Goal: Task Accomplishment & Management: Manage account settings

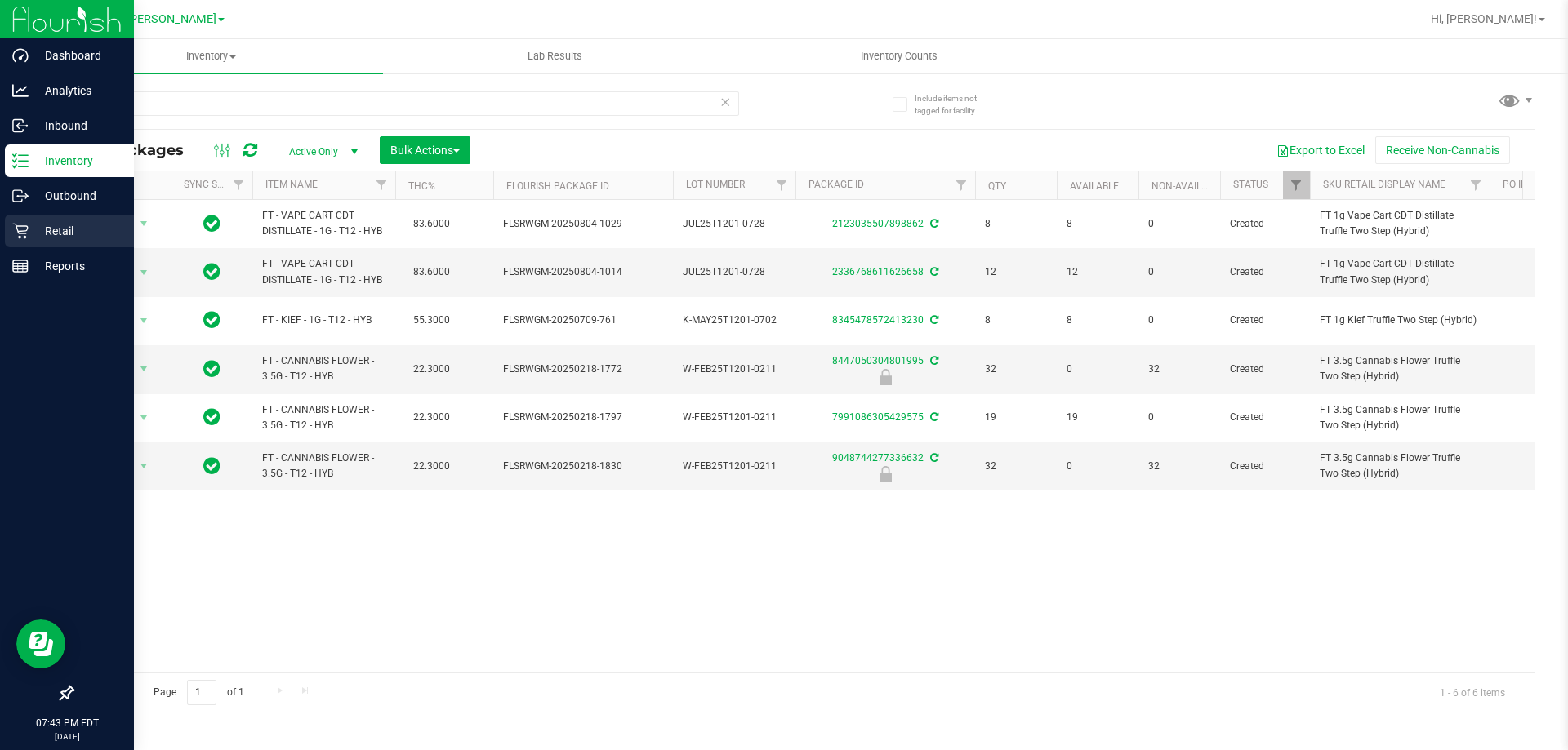
click at [63, 219] on div "Retail" at bounding box center [69, 230] width 129 height 33
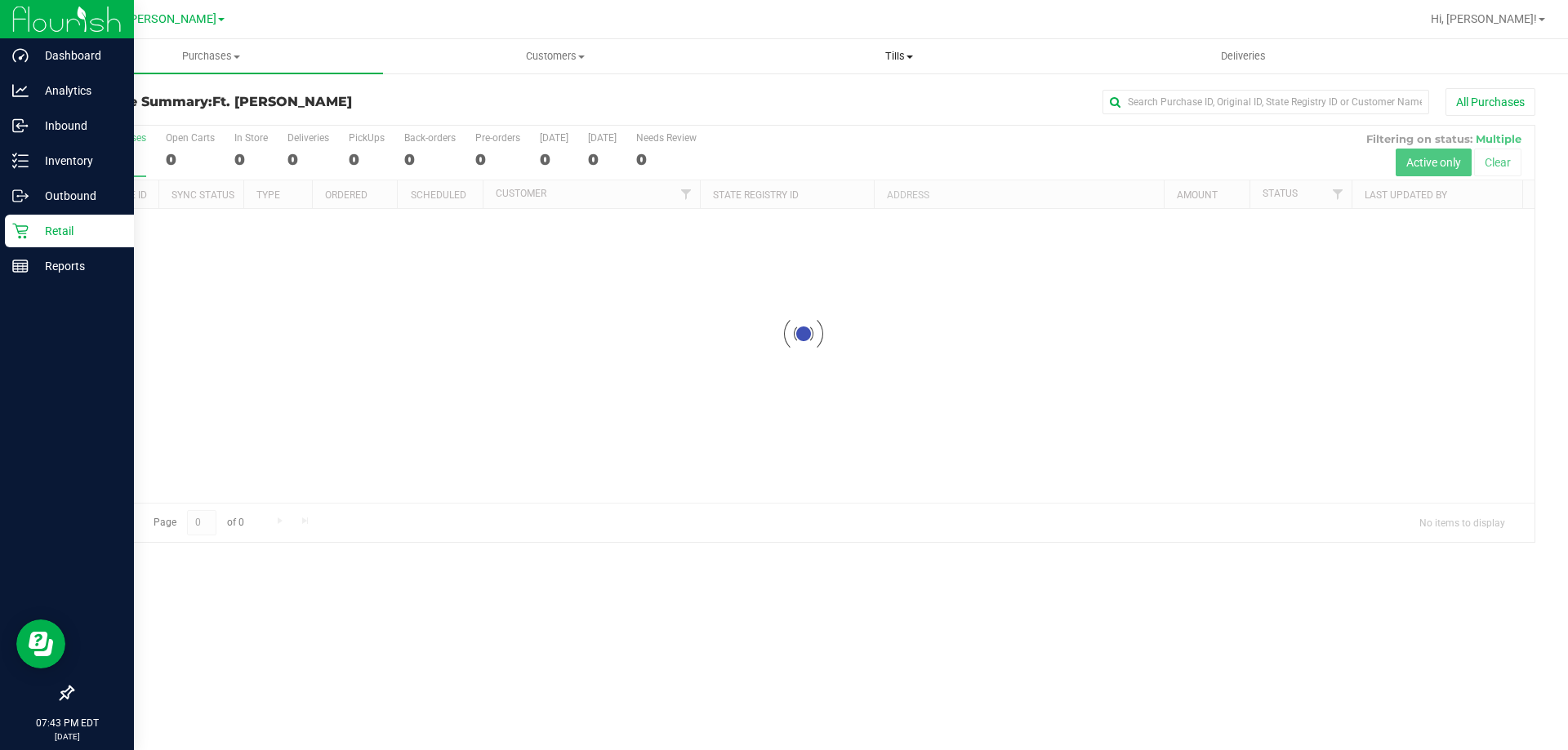
click at [898, 54] on span "Tills" at bounding box center [899, 57] width 342 height 15
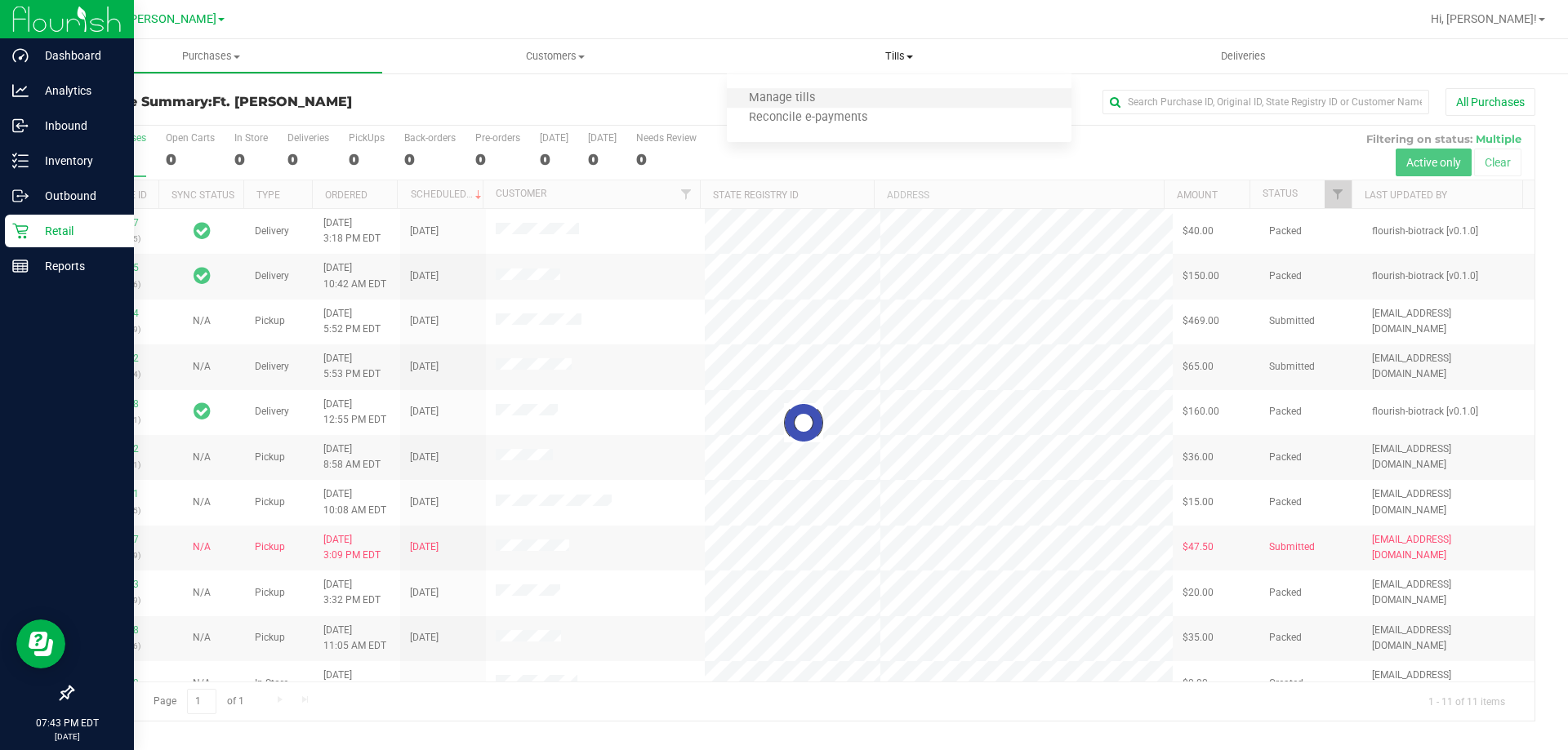
click at [835, 95] on li "Manage tills" at bounding box center [899, 98] width 344 height 19
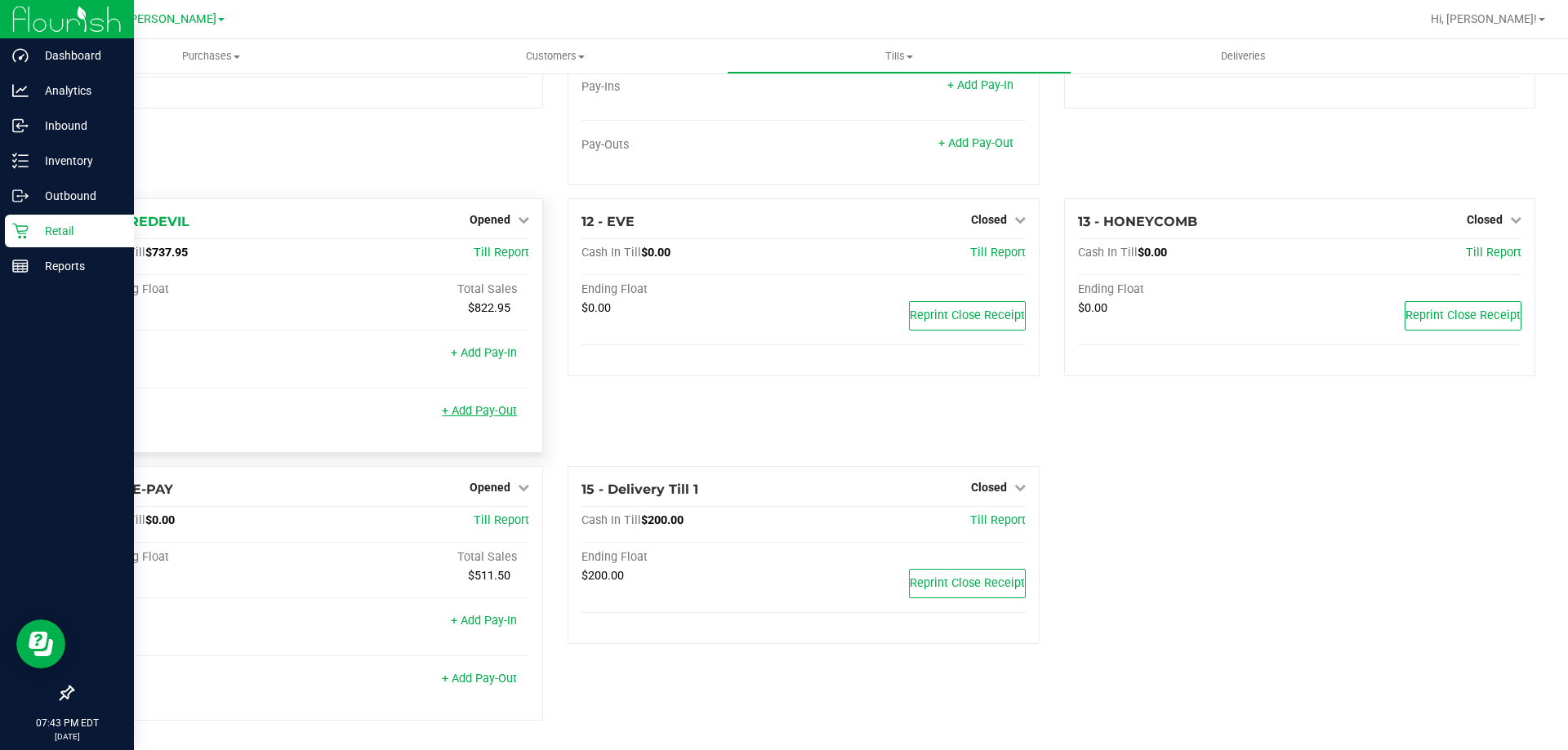
scroll to position [651, 0]
click at [479, 416] on link "+ Add Pay-Out" at bounding box center [479, 411] width 75 height 14
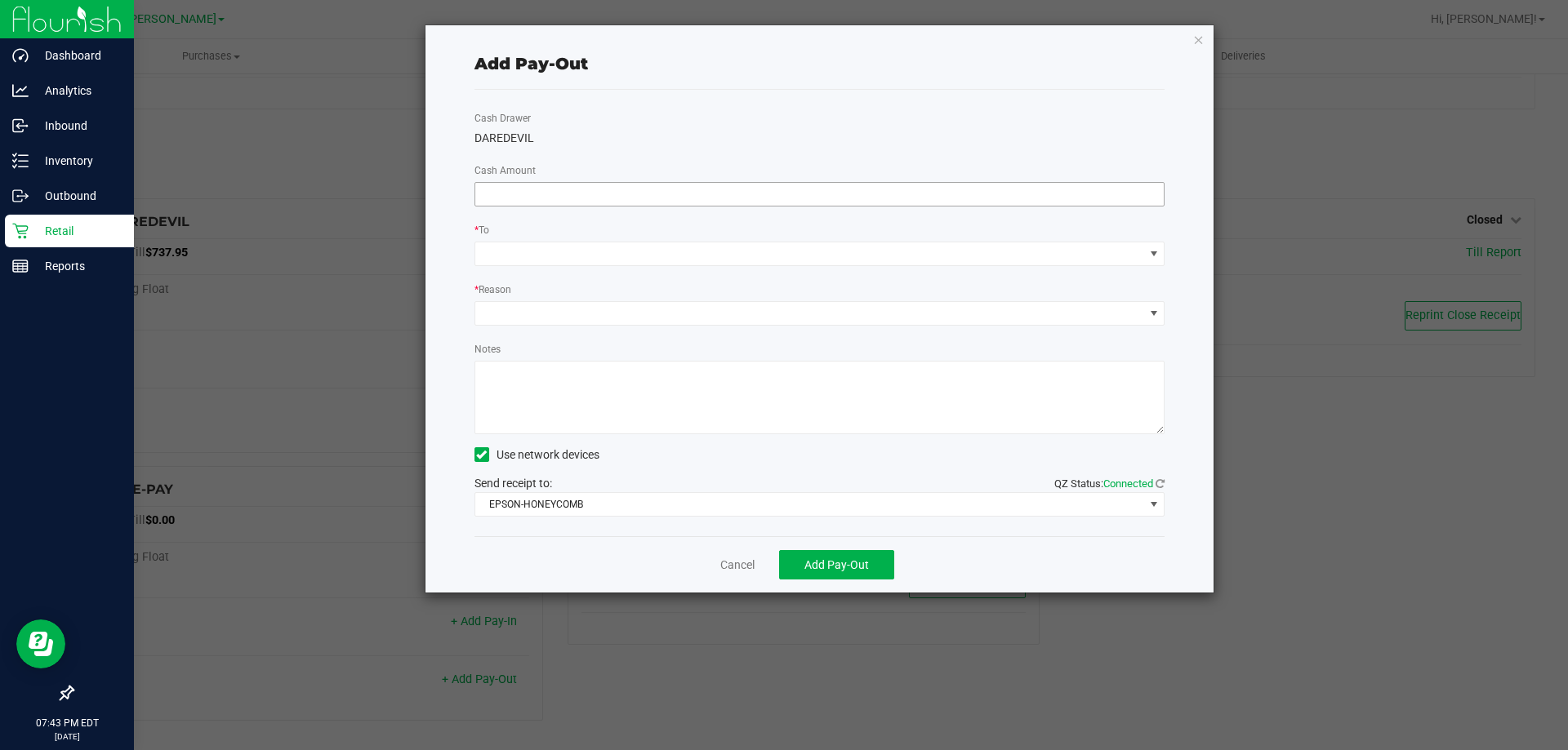
click at [507, 192] on input at bounding box center [820, 194] width 689 height 23
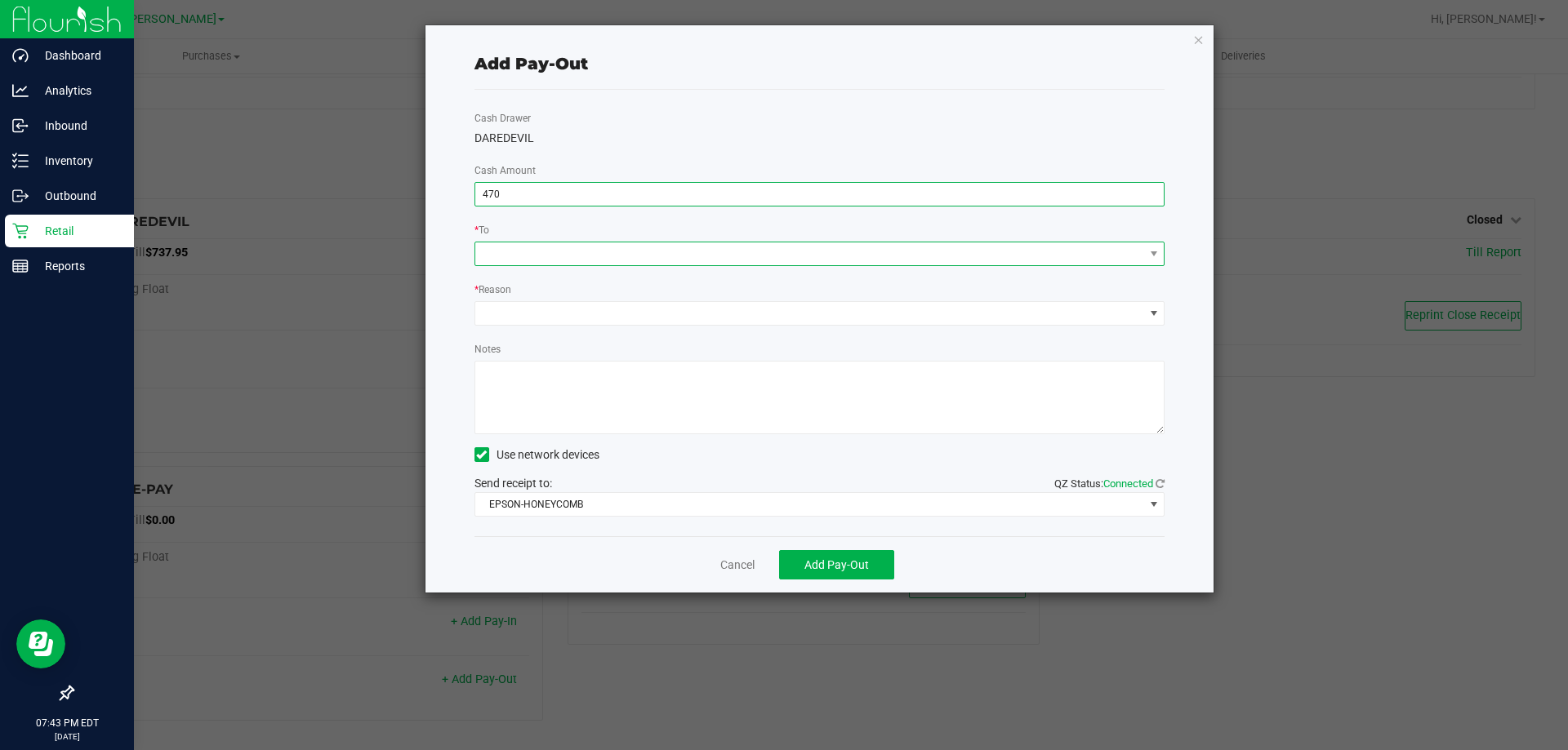
type input "$470.00"
click at [552, 259] on span at bounding box center [810, 254] width 669 height 23
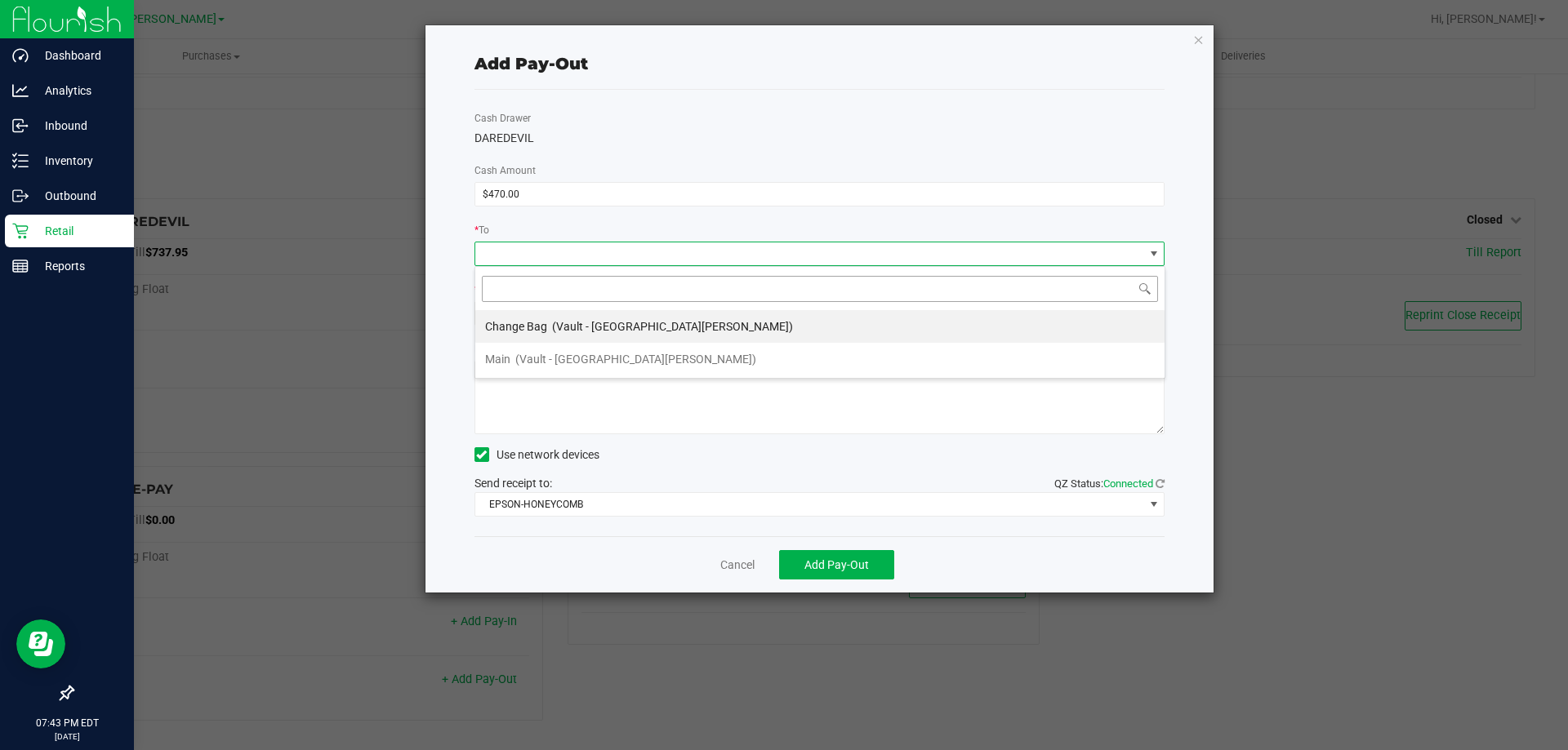
scroll to position [24, 690]
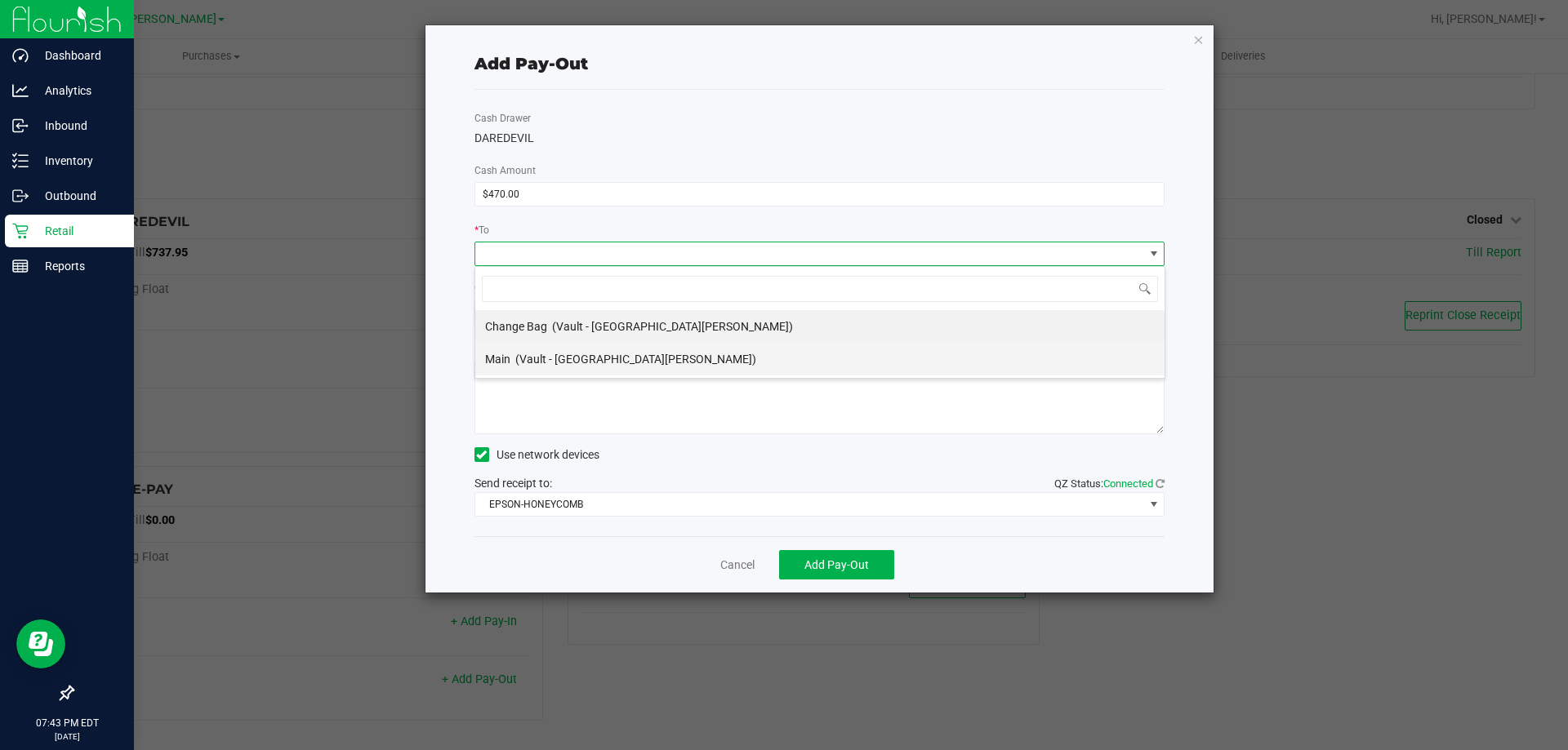
click at [541, 358] on span "(Vault - [GEOGRAPHIC_DATA][PERSON_NAME])" at bounding box center [636, 360] width 241 height 13
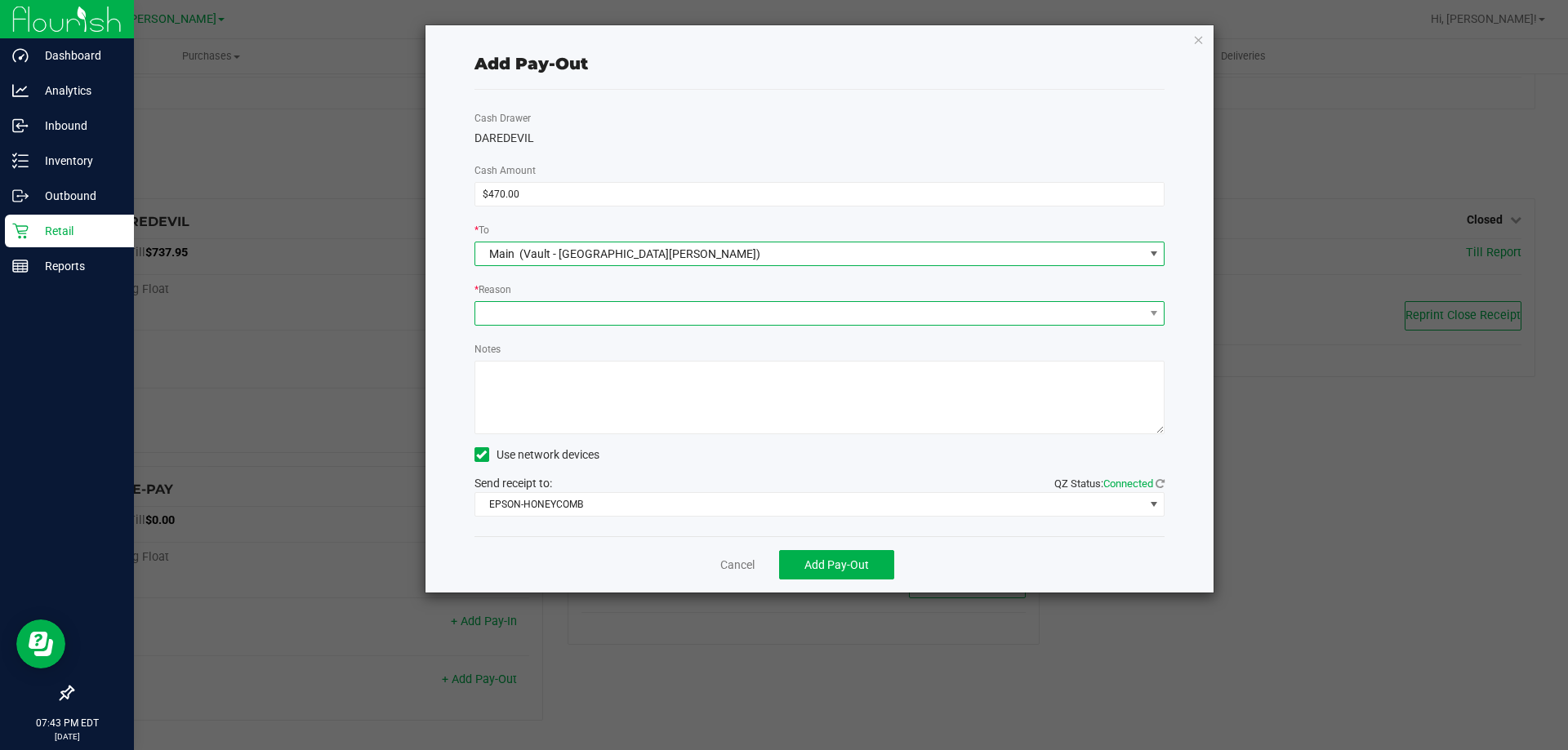
click at [554, 312] on span at bounding box center [810, 313] width 669 height 23
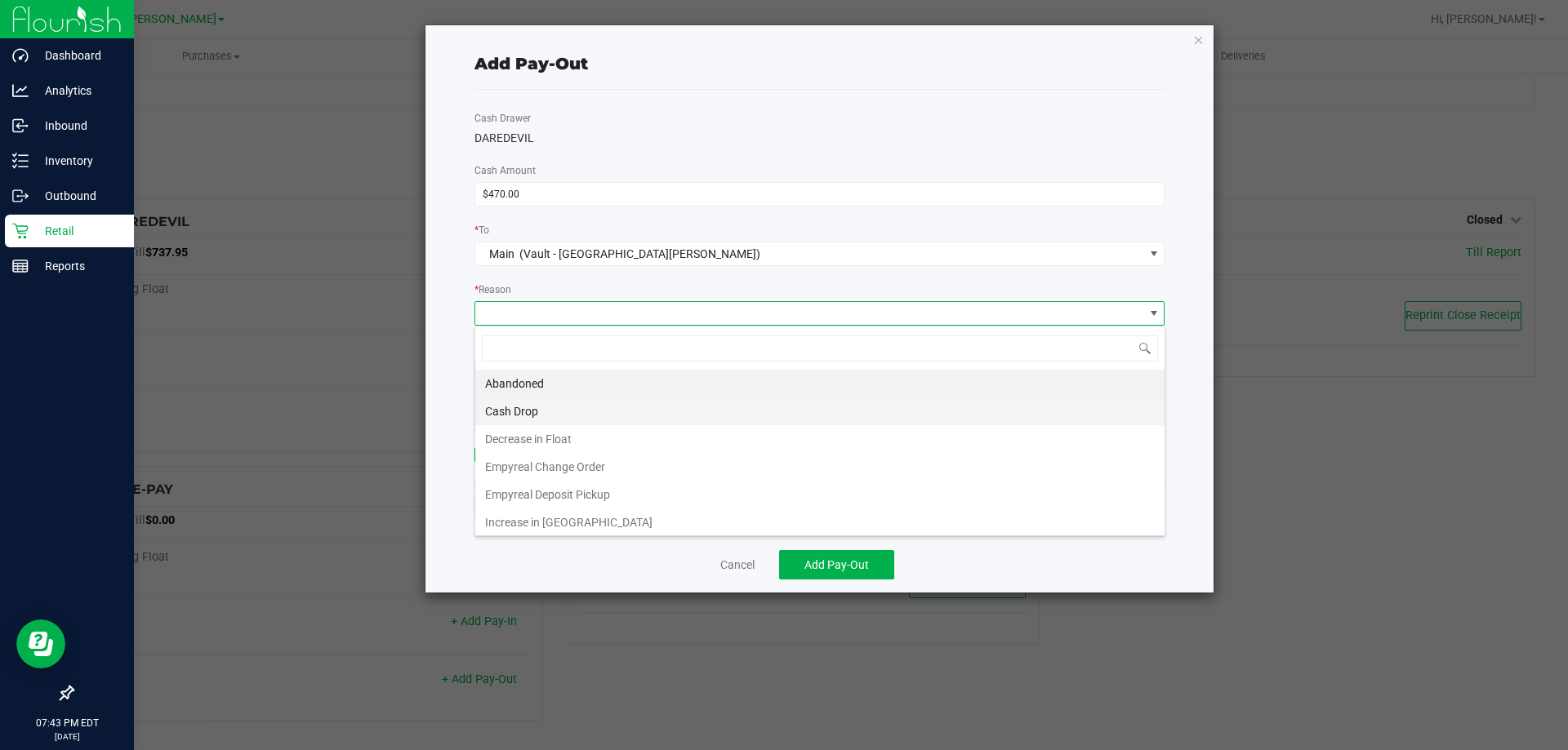
click at [522, 415] on li "Cash Drop" at bounding box center [820, 411] width 689 height 28
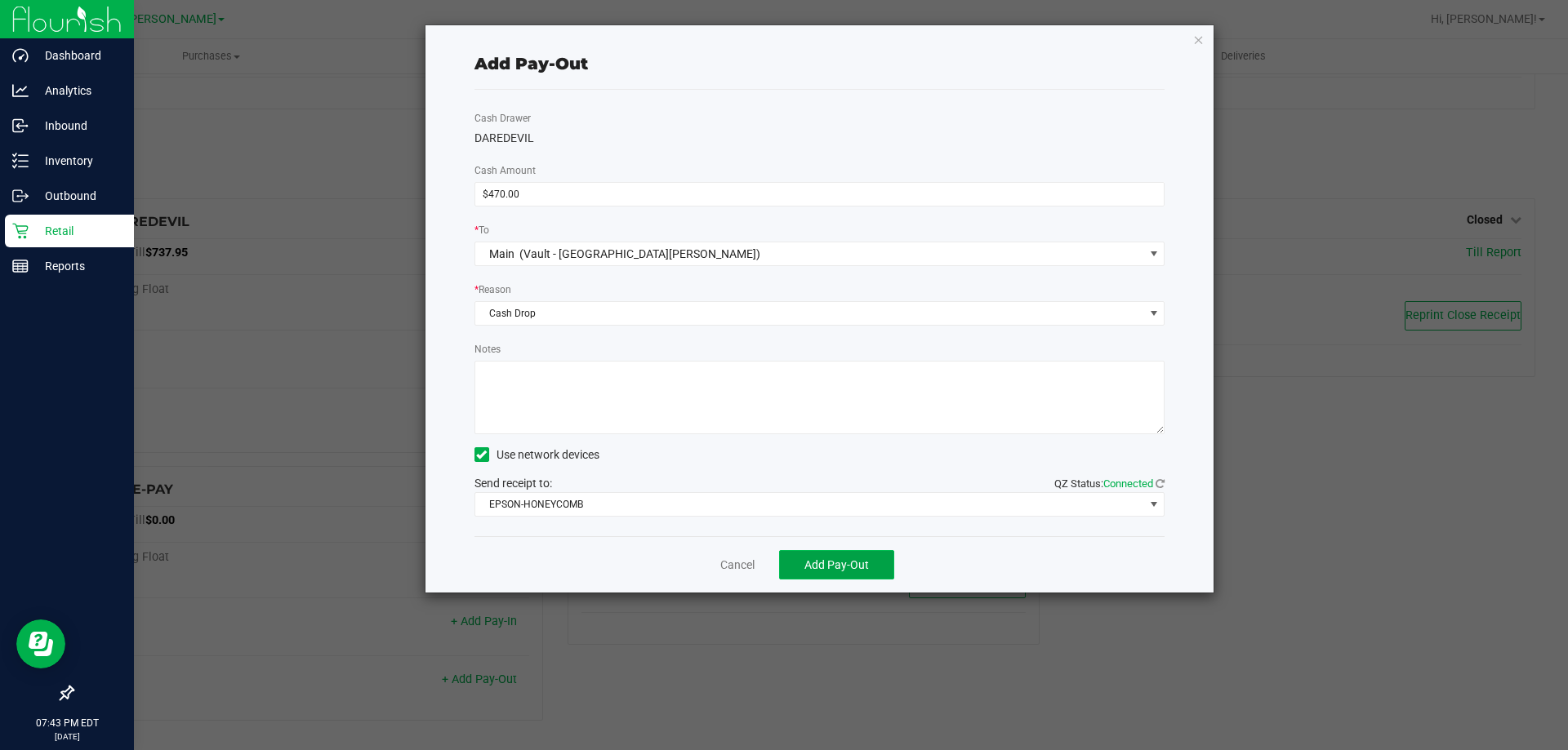
click at [868, 564] on span "Add Pay-Out" at bounding box center [836, 565] width 64 height 13
click at [723, 576] on div "Dismiss Reprint Receipt" at bounding box center [820, 565] width 691 height 57
click at [723, 574] on div "Dismiss Reprint Receipt" at bounding box center [820, 565] width 691 height 57
click at [731, 546] on div "Dismiss Reprint Receipt" at bounding box center [820, 565] width 691 height 57
click at [736, 561] on link "Dismiss" at bounding box center [731, 565] width 39 height 18
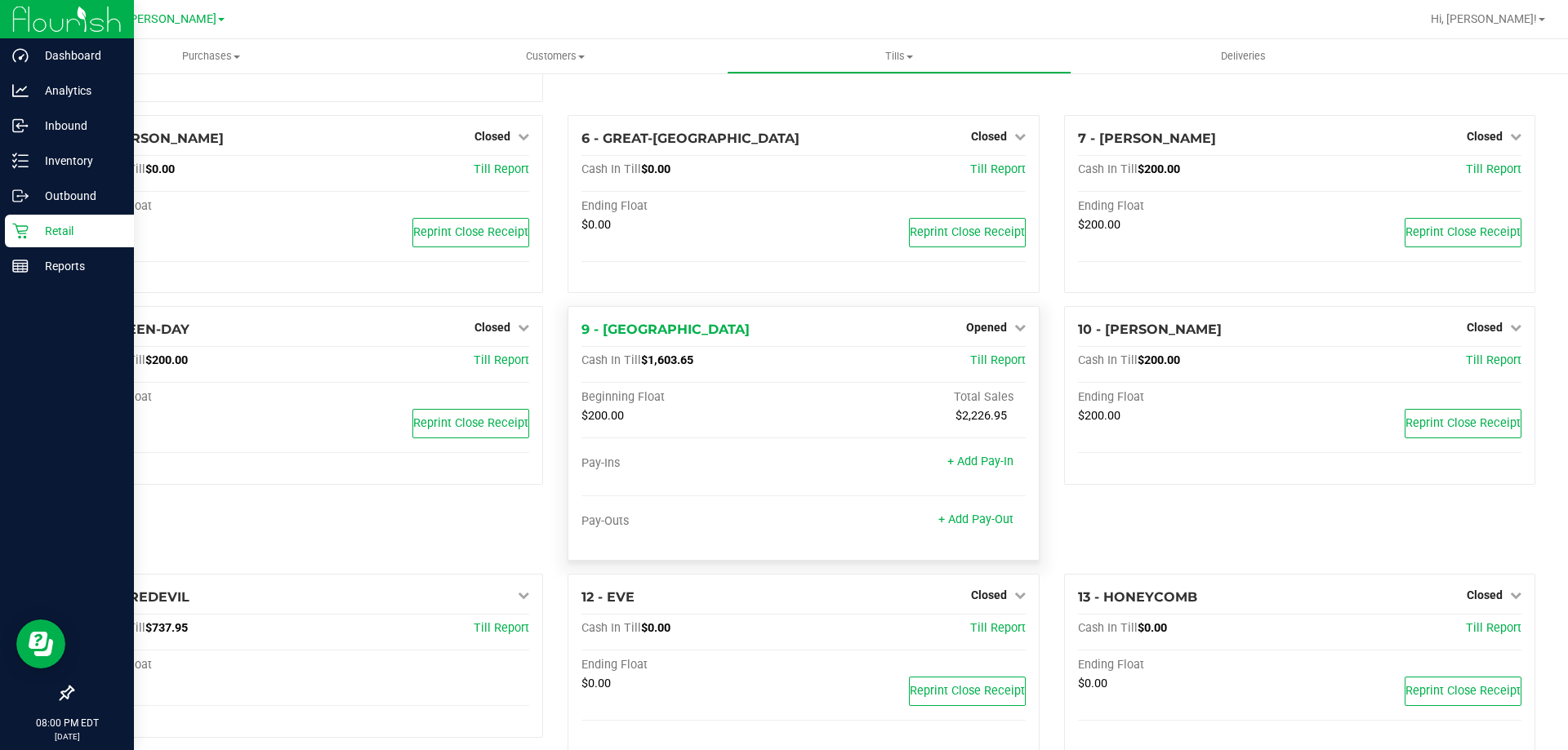
scroll to position [249, 0]
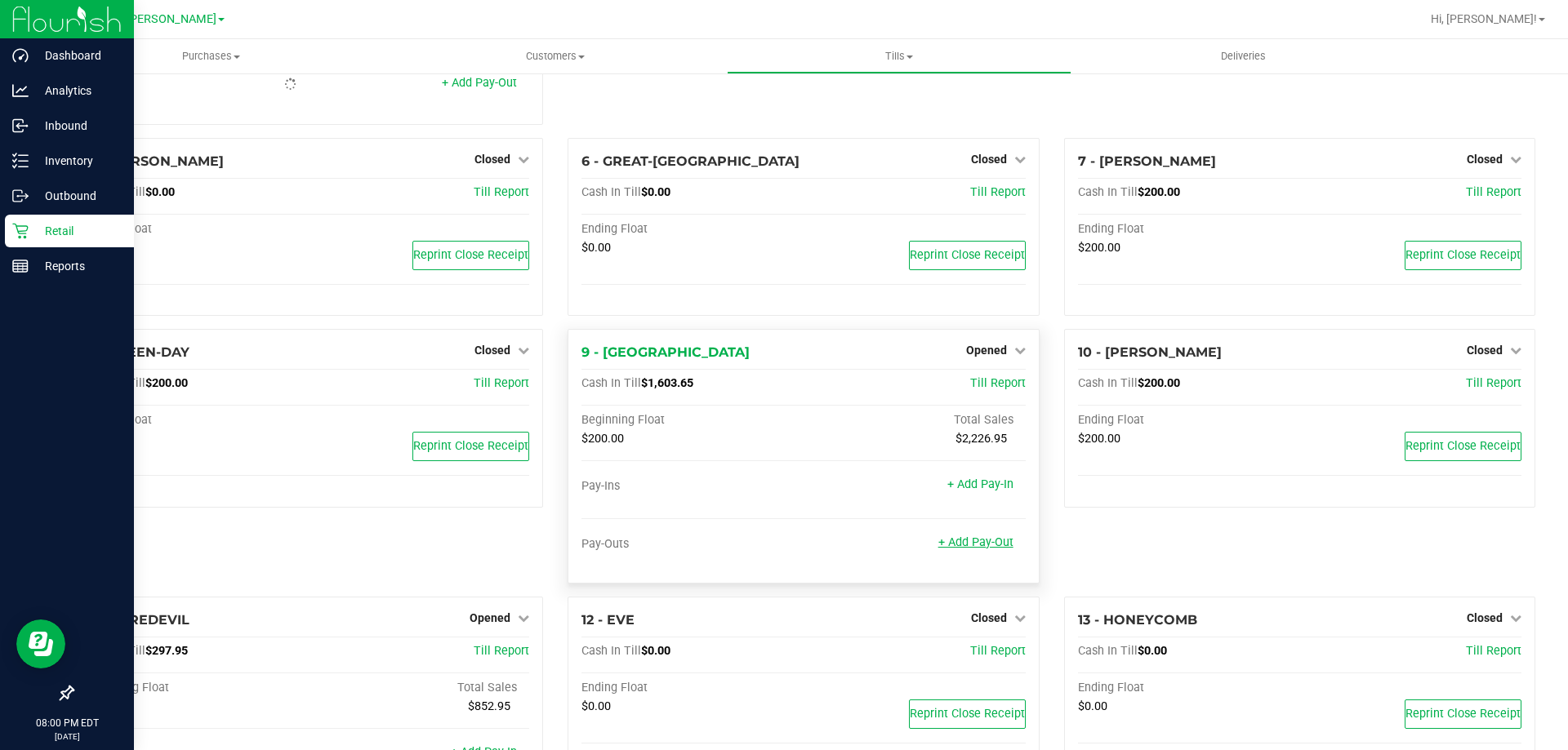
click at [969, 547] on link "+ Add Pay-Out" at bounding box center [976, 542] width 75 height 14
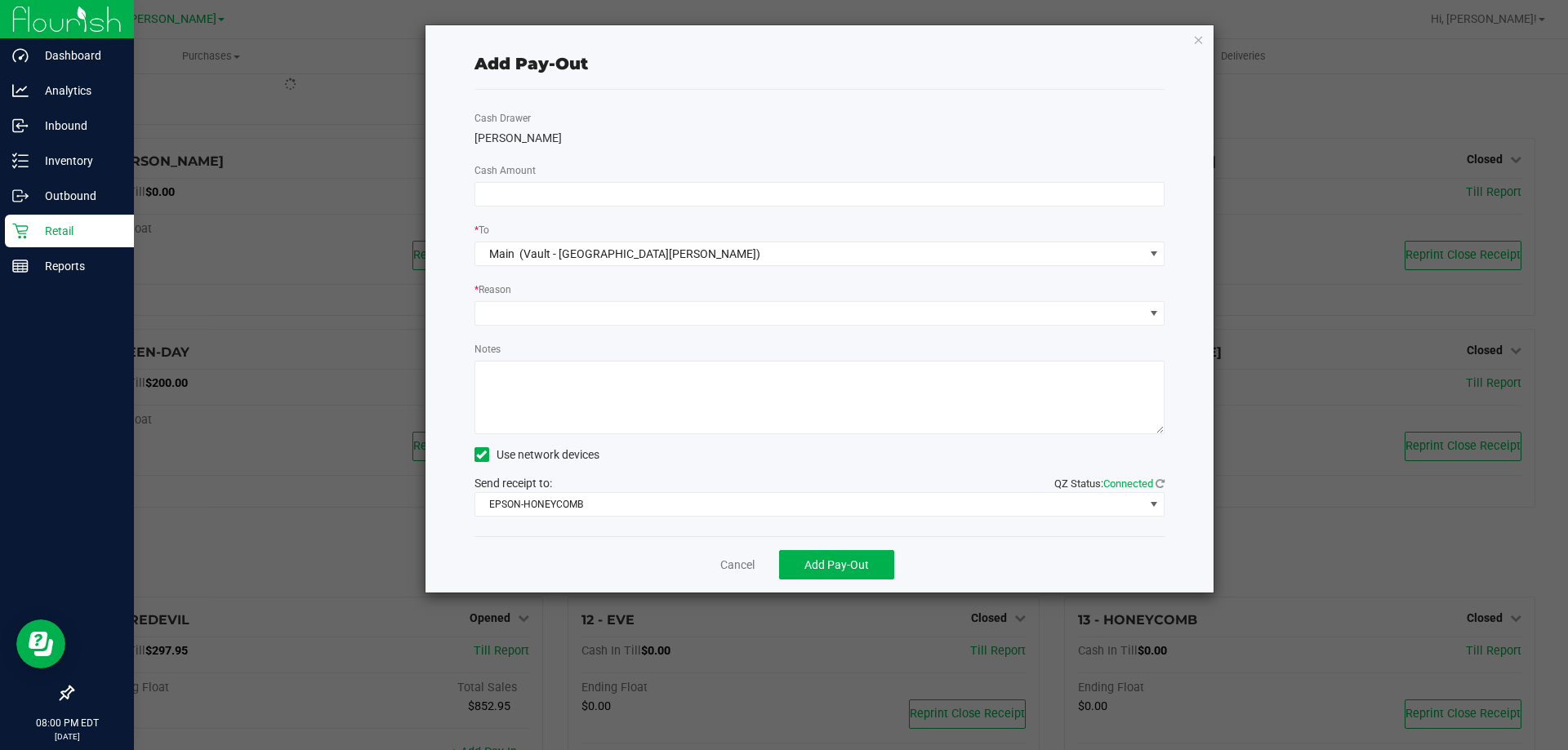
click at [843, 208] on div "Cash Drawer [PERSON_NAME] Cash Amount * To Main (Vault - [GEOGRAPHIC_DATA][PERS…" at bounding box center [820, 313] width 691 height 446
click at [843, 199] on input at bounding box center [820, 194] width 689 height 23
type input "$1,370.00"
click at [802, 310] on span at bounding box center [810, 313] width 669 height 23
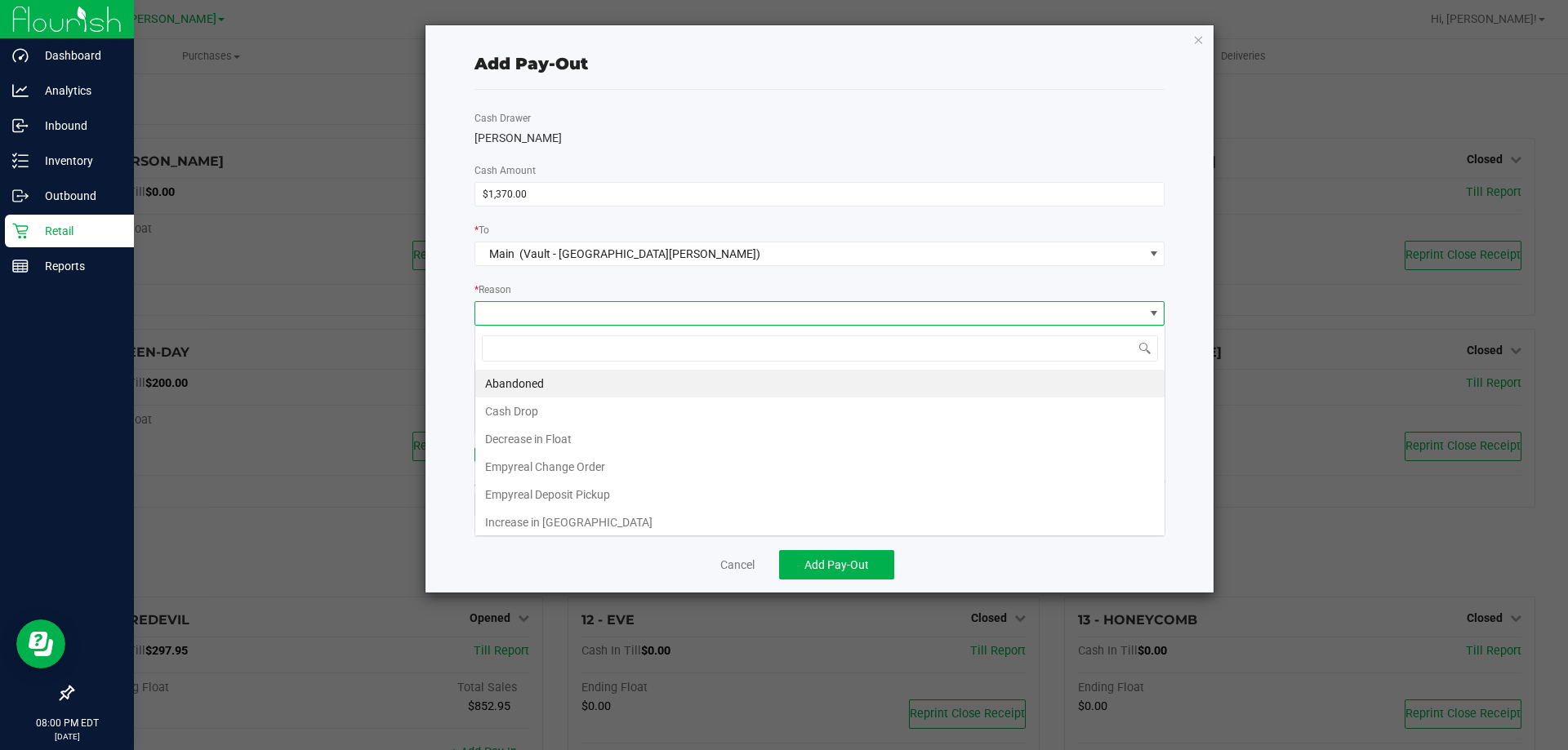
scroll to position [24, 690]
click at [677, 407] on li "Cash Drop" at bounding box center [820, 411] width 689 height 28
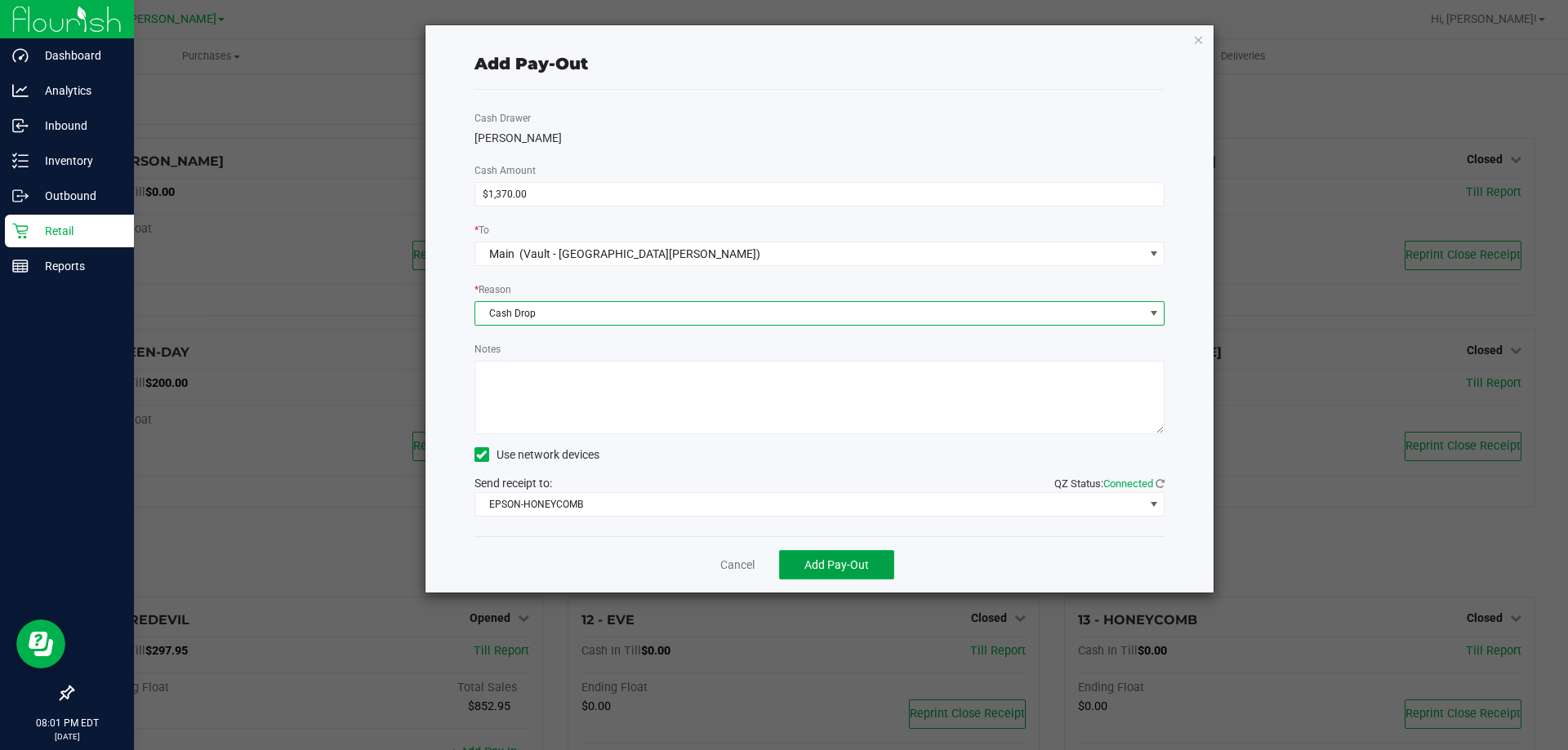
click at [841, 565] on span "Add Pay-Out" at bounding box center [836, 565] width 64 height 13
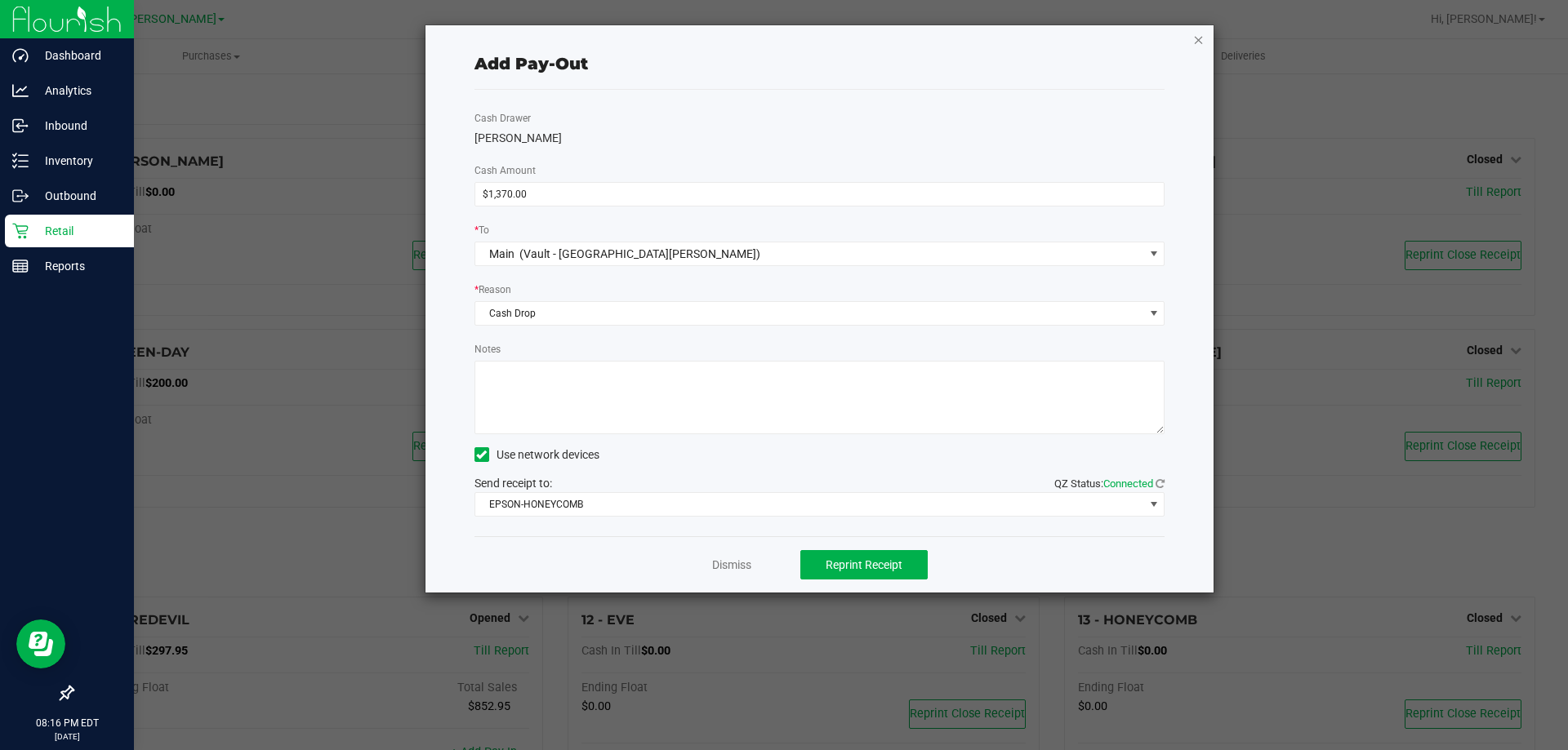
click at [1200, 39] on icon "button" at bounding box center [1199, 38] width 12 height 19
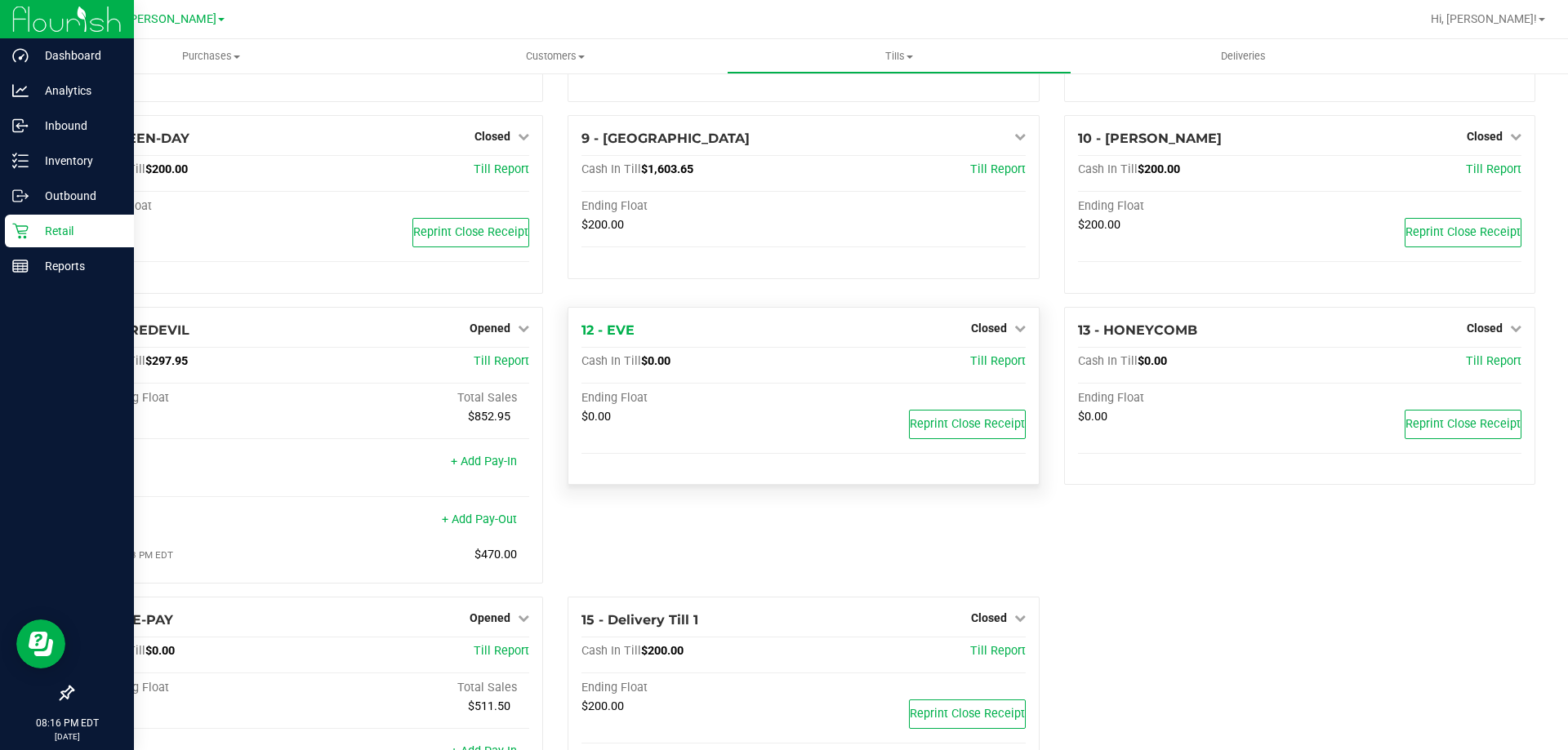
scroll to position [493, 0]
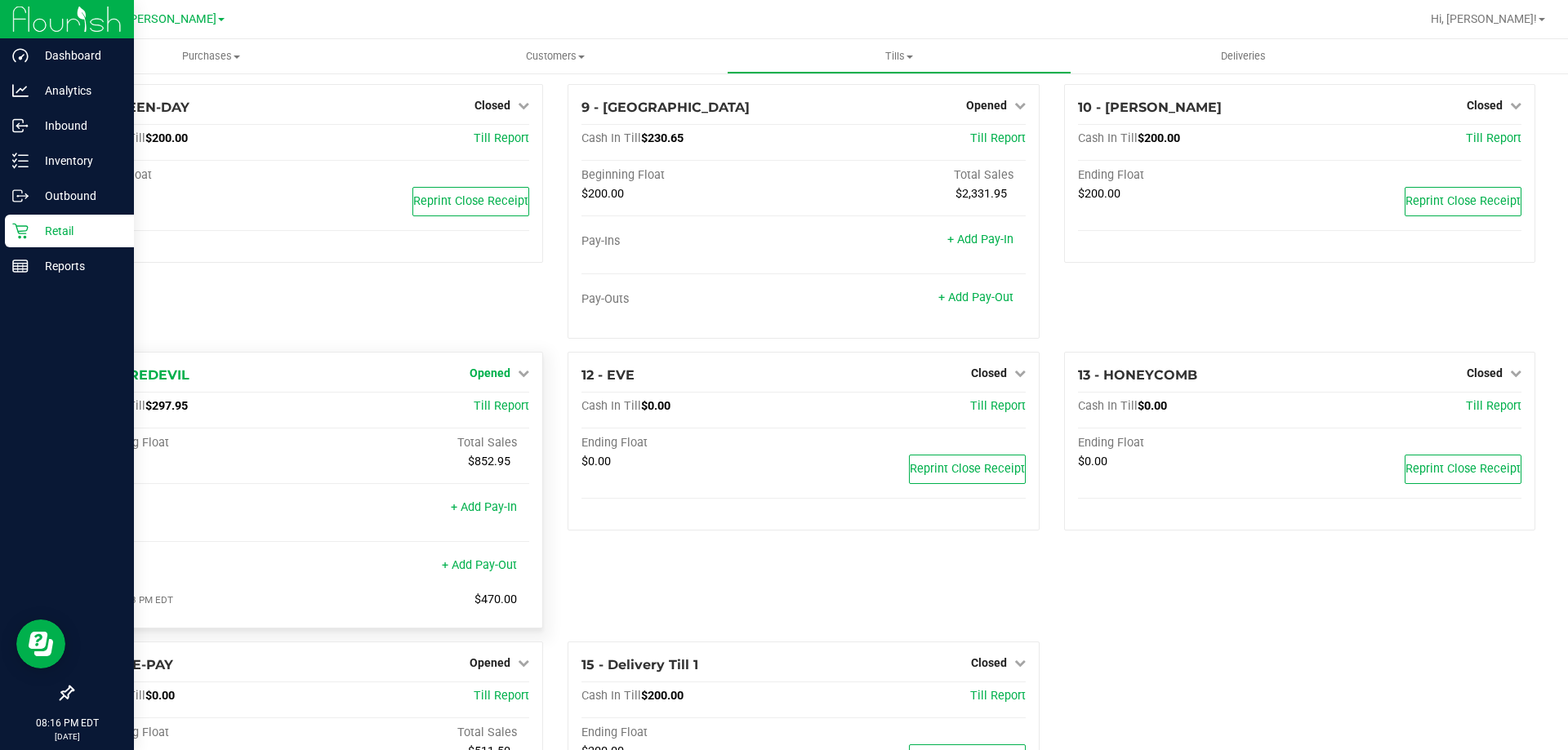
click at [507, 374] on link "Opened" at bounding box center [499, 373] width 59 height 13
click at [503, 405] on link "Close Till" at bounding box center [492, 408] width 44 height 13
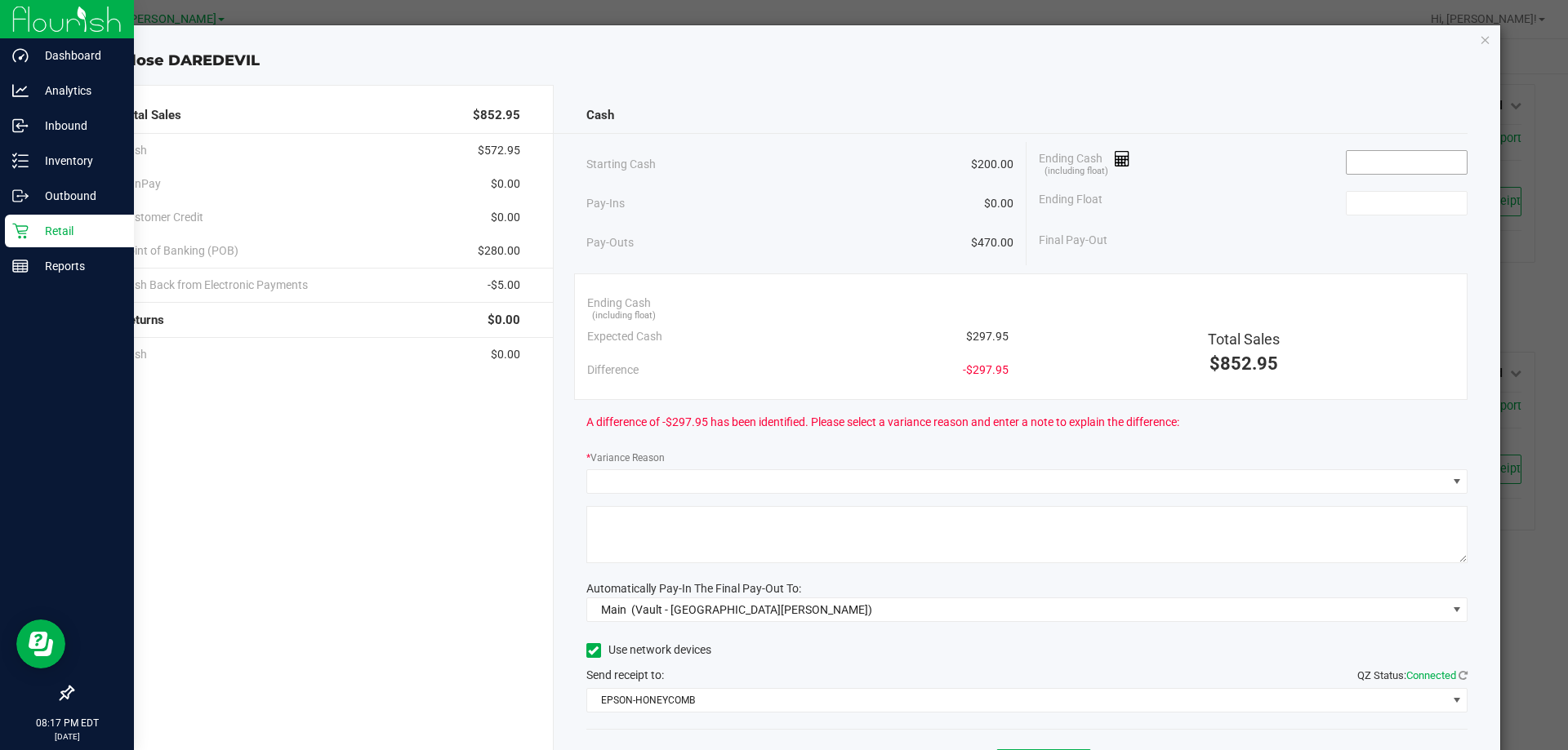
click at [1347, 159] on input at bounding box center [1407, 162] width 120 height 23
type input "$297.70"
type input "$200.00"
click at [712, 466] on div "* Variance Reason" at bounding box center [1027, 459] width 882 height 20
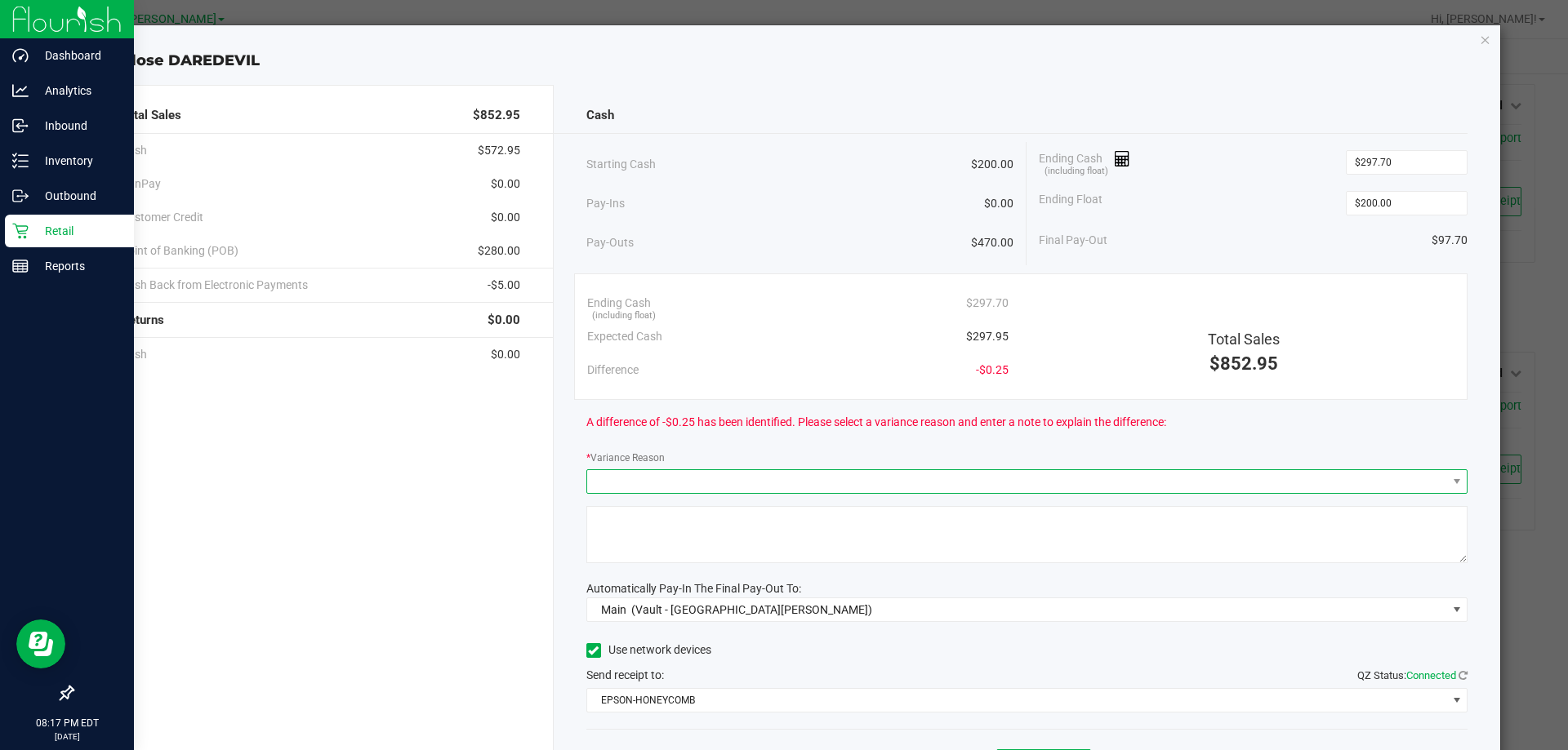
click at [707, 480] on span at bounding box center [1017, 481] width 860 height 23
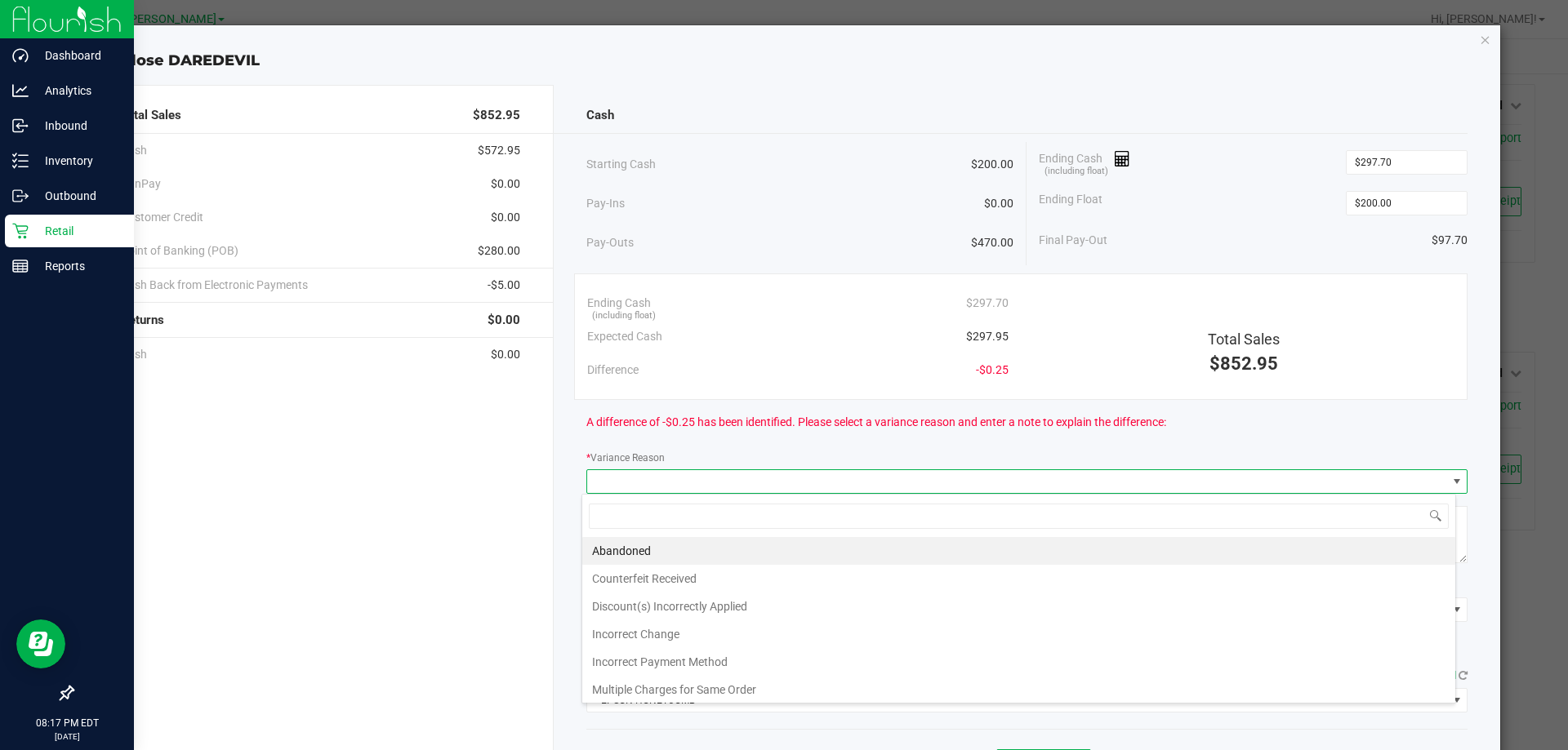
scroll to position [24, 874]
click at [675, 632] on li "Incorrect Change" at bounding box center [1019, 634] width 873 height 28
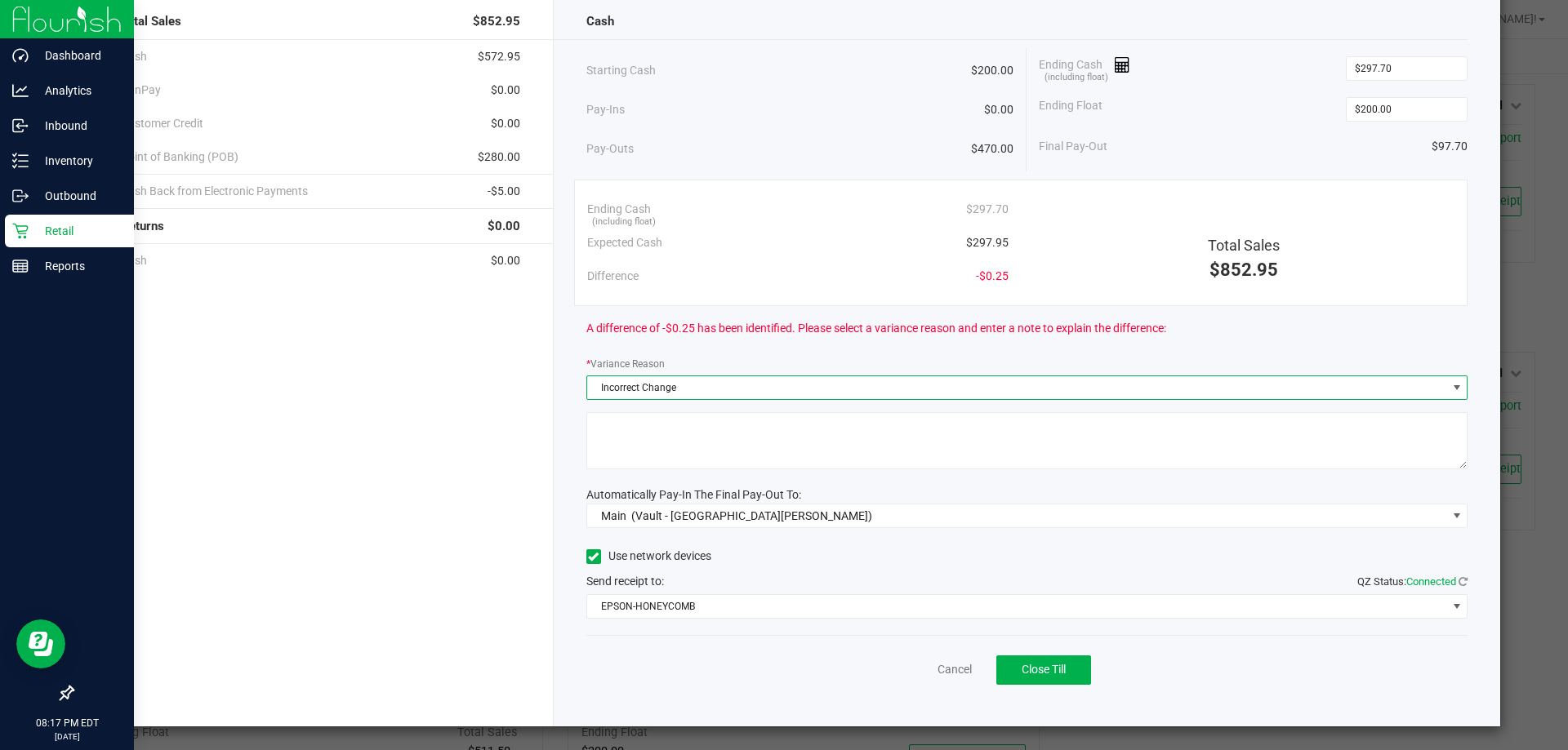
scroll to position [96, 0]
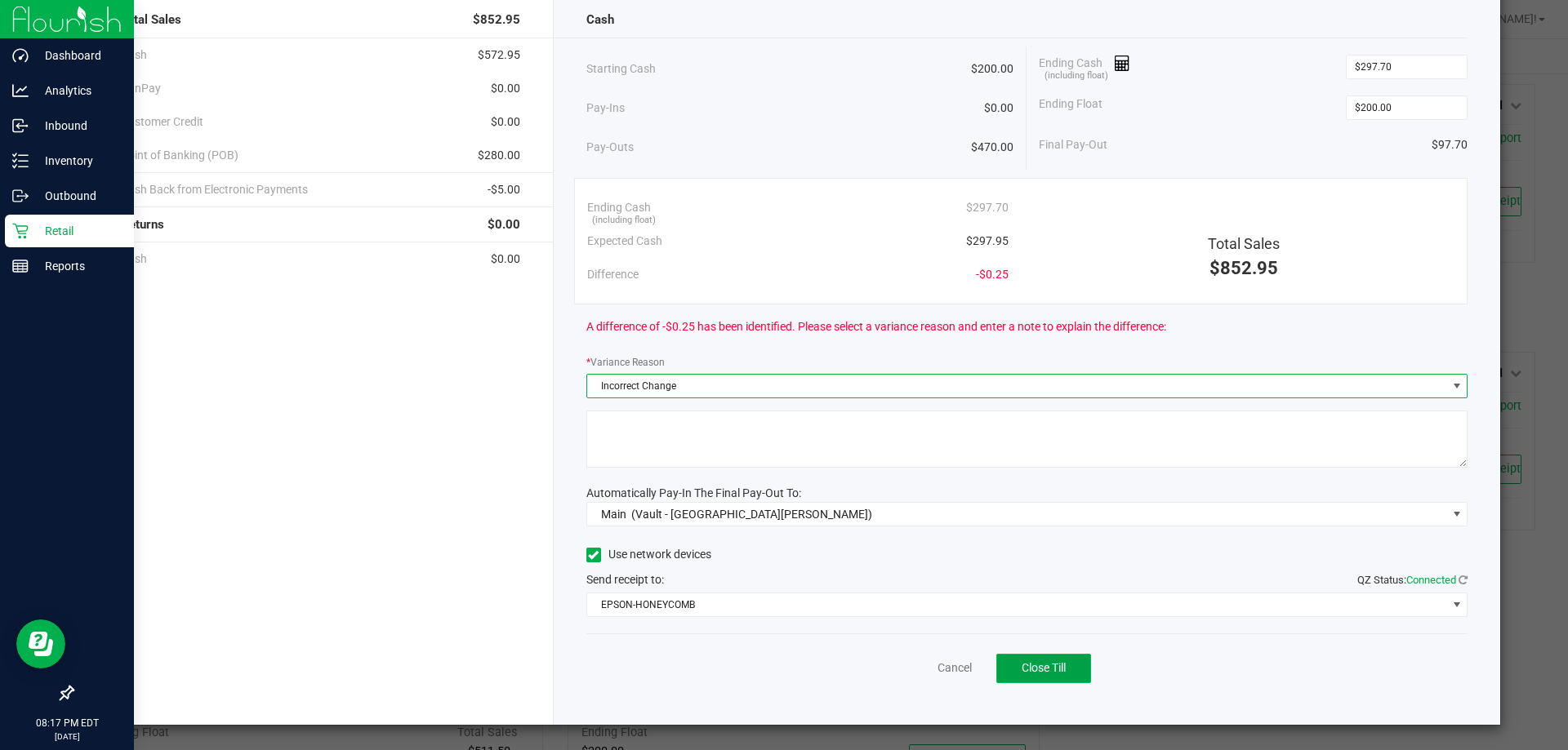
click at [1039, 674] on span "Close Till" at bounding box center [1043, 668] width 44 height 13
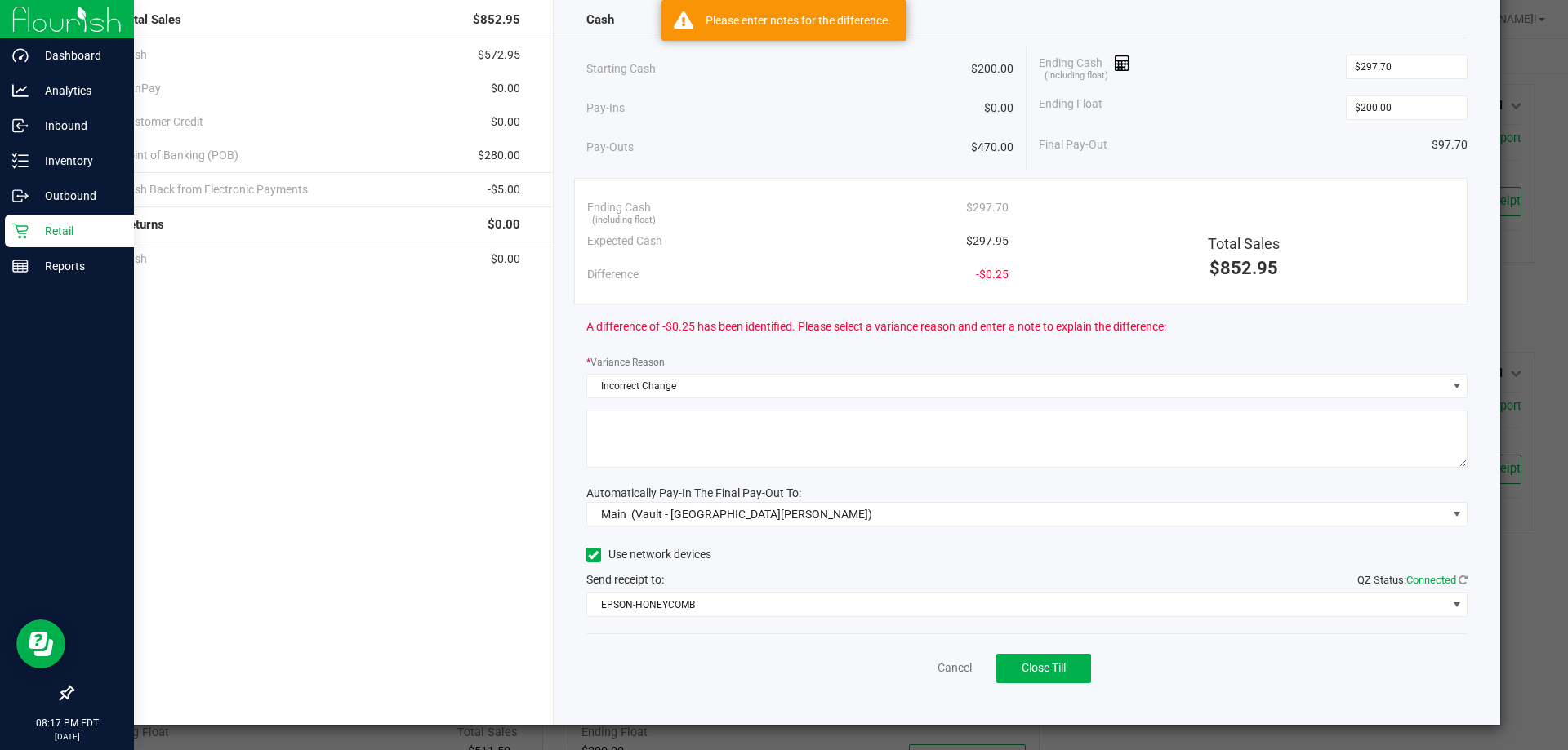
click at [944, 440] on textarea at bounding box center [1027, 439] width 882 height 58
type textarea "ic"
click at [1063, 677] on button "Close Till" at bounding box center [1044, 668] width 95 height 29
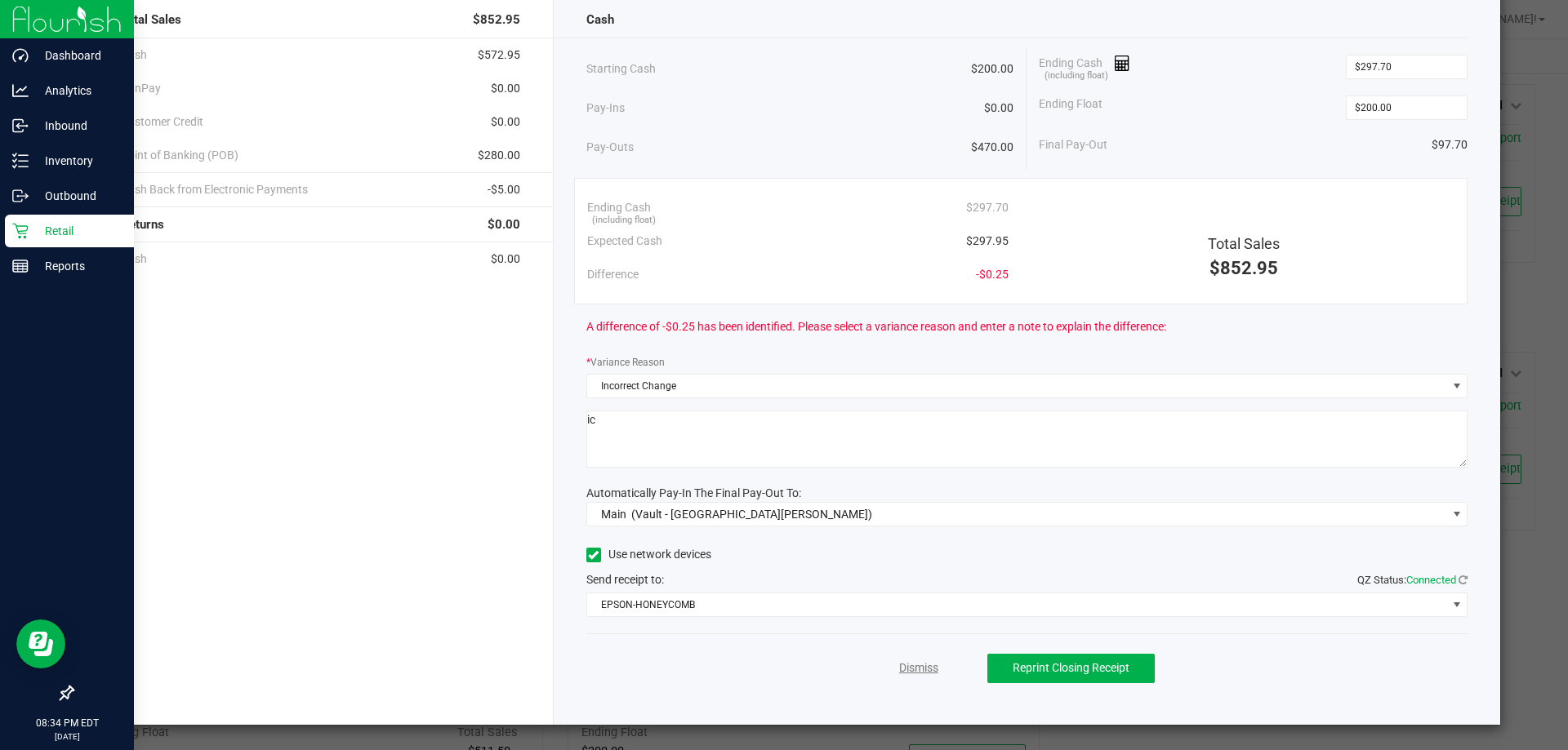
click at [902, 675] on link "Dismiss" at bounding box center [919, 668] width 39 height 18
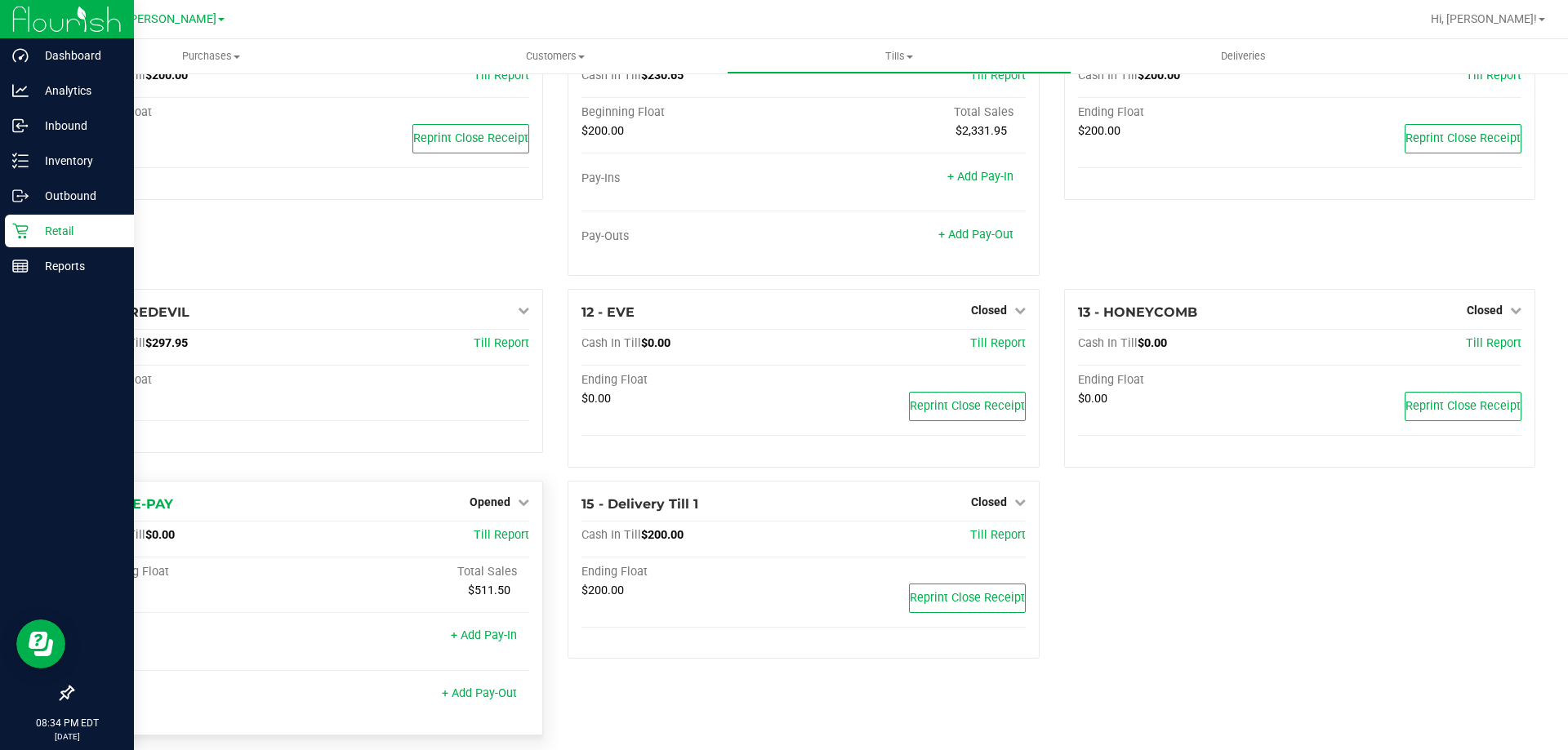
scroll to position [575, 0]
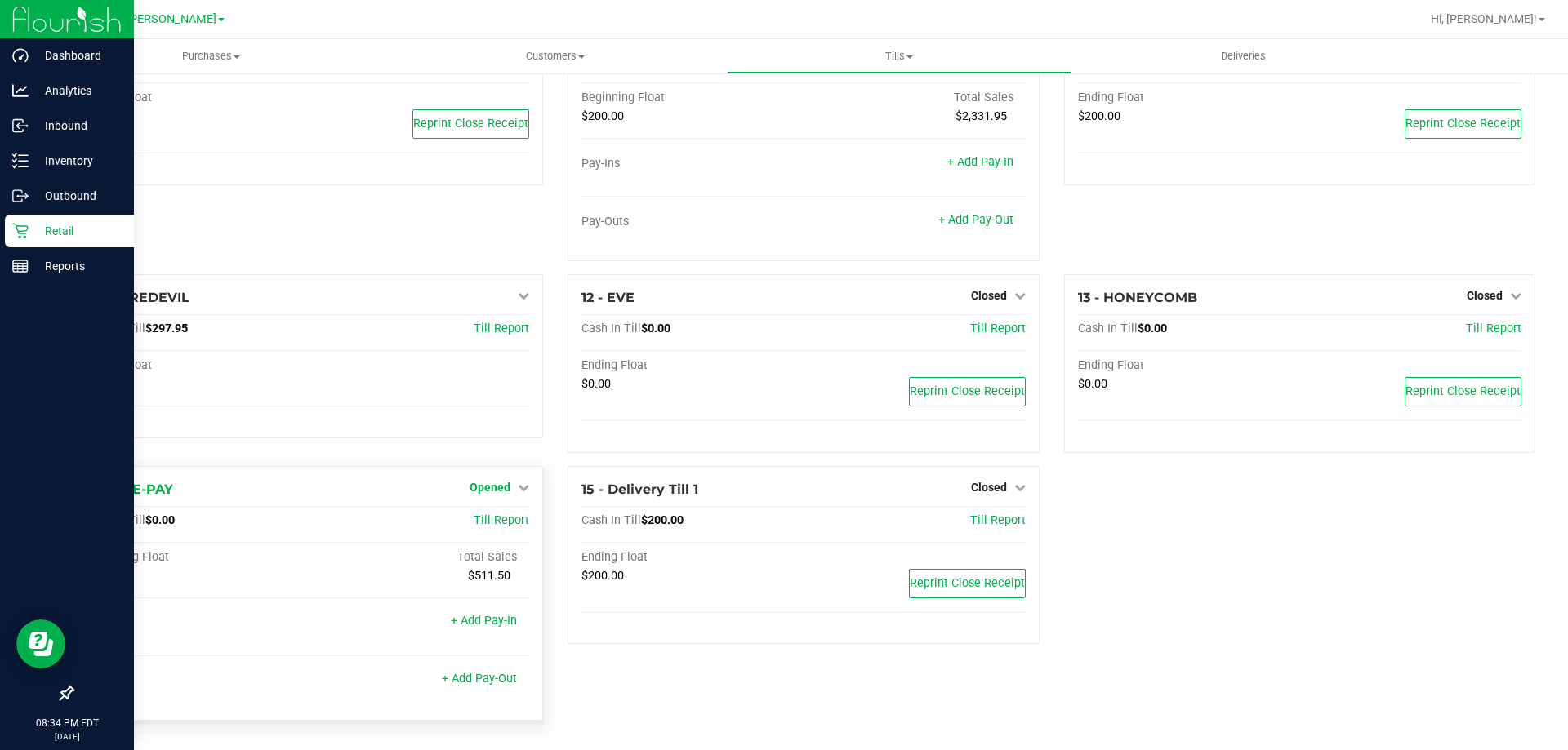
click at [503, 490] on span "Opened" at bounding box center [490, 487] width 41 height 13
click at [506, 521] on link "Close Till" at bounding box center [492, 521] width 44 height 13
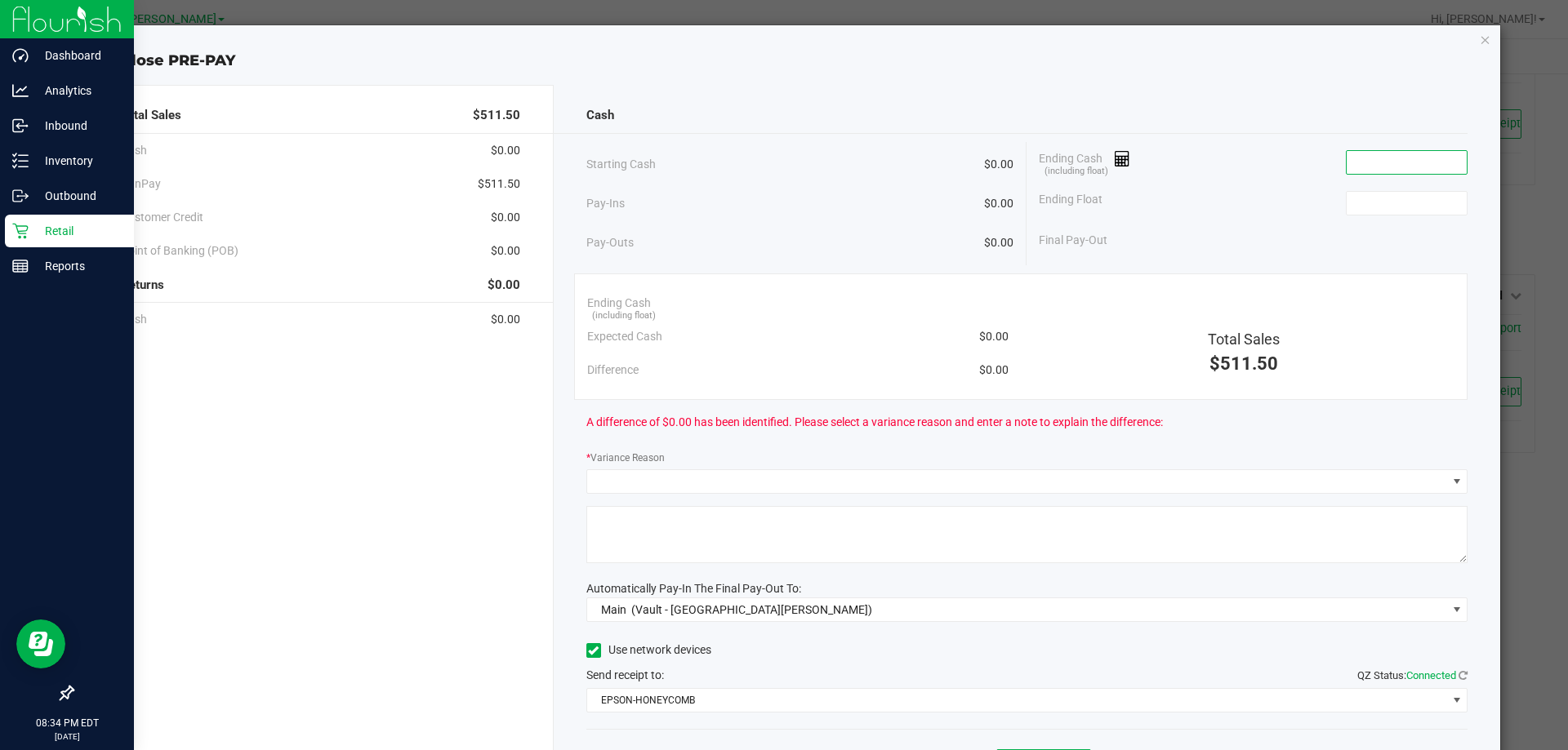
click at [1396, 161] on input at bounding box center [1407, 162] width 120 height 23
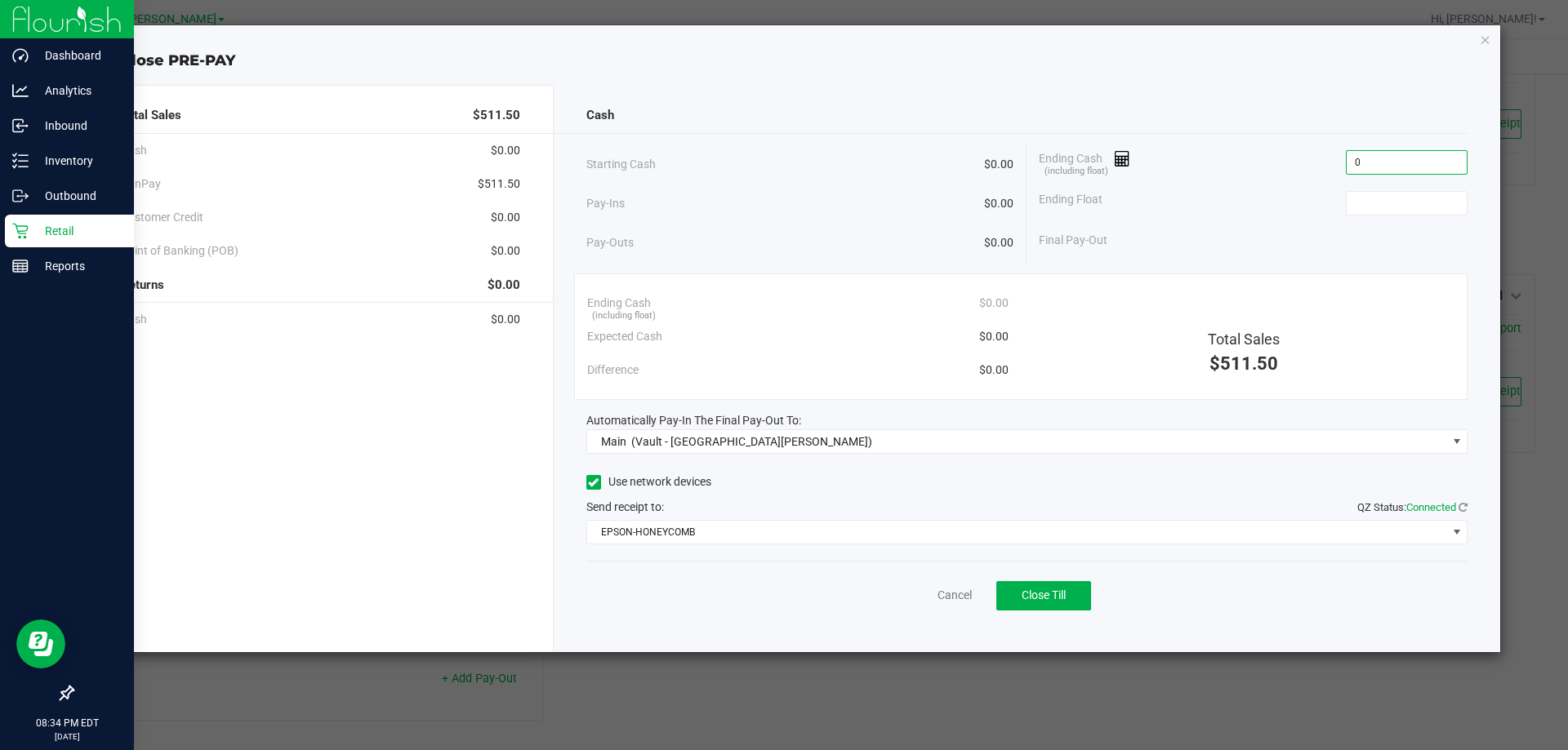
type input "$0.00"
drag, startPoint x: 1384, startPoint y: 216, endPoint x: 1384, endPoint y: 204, distance: 12.0
click at [1384, 215] on div "Ending Float" at bounding box center [1253, 203] width 429 height 41
click at [1384, 204] on input at bounding box center [1407, 203] width 120 height 23
type input "$0.00"
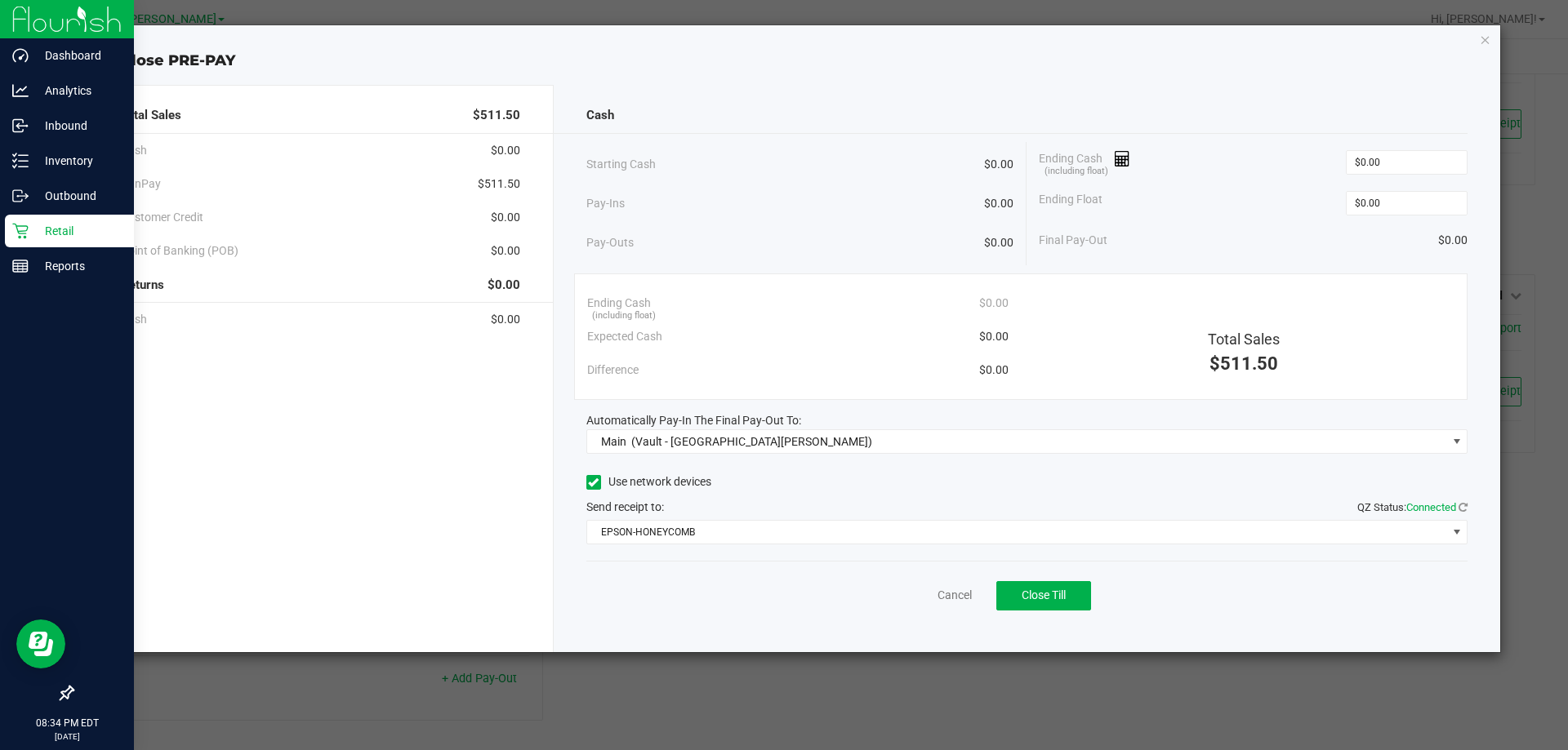
click at [1218, 219] on div "Ending Float $0.00" at bounding box center [1253, 203] width 429 height 41
click at [1041, 586] on button "Close Till" at bounding box center [1044, 596] width 95 height 29
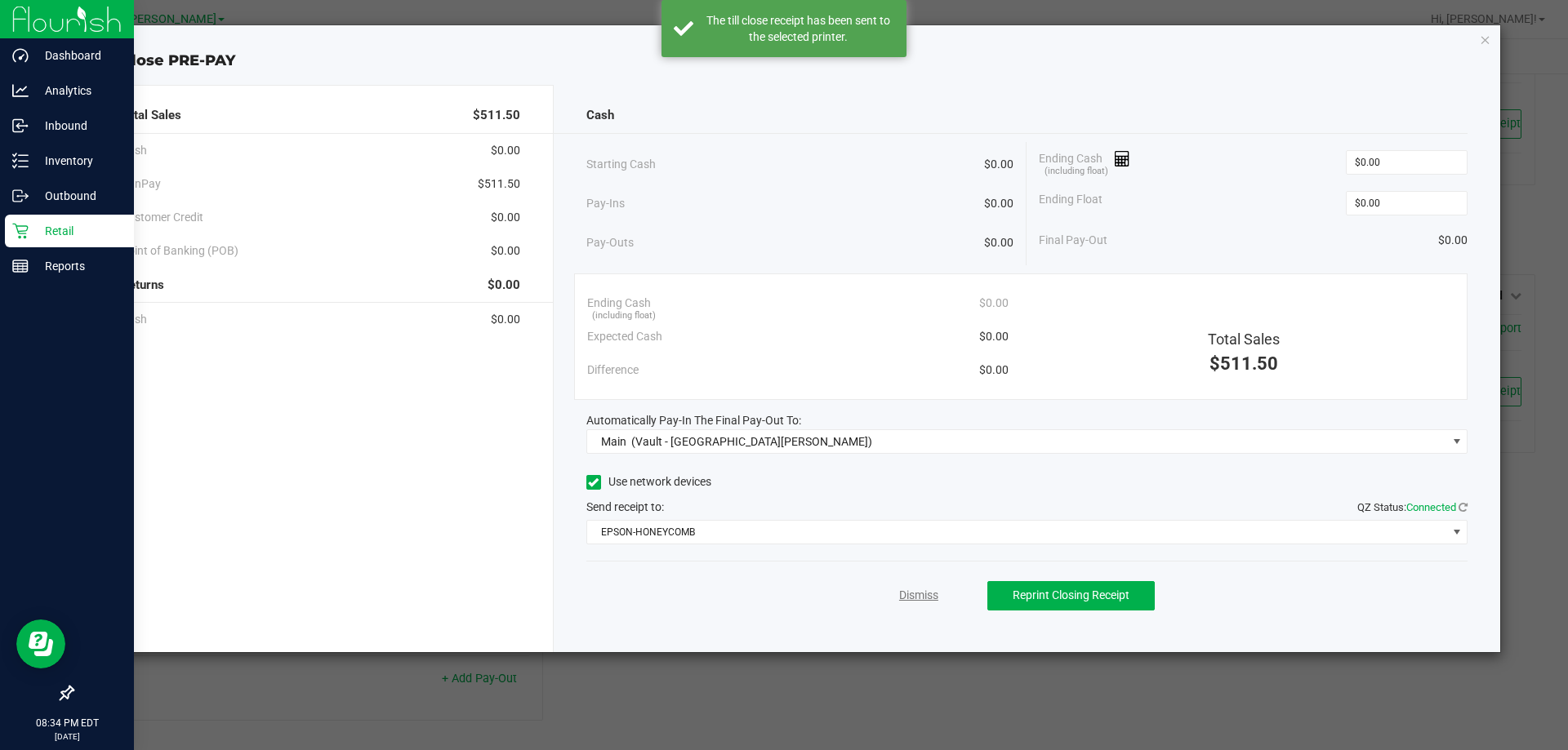
click at [916, 589] on link "Dismiss" at bounding box center [919, 596] width 39 height 18
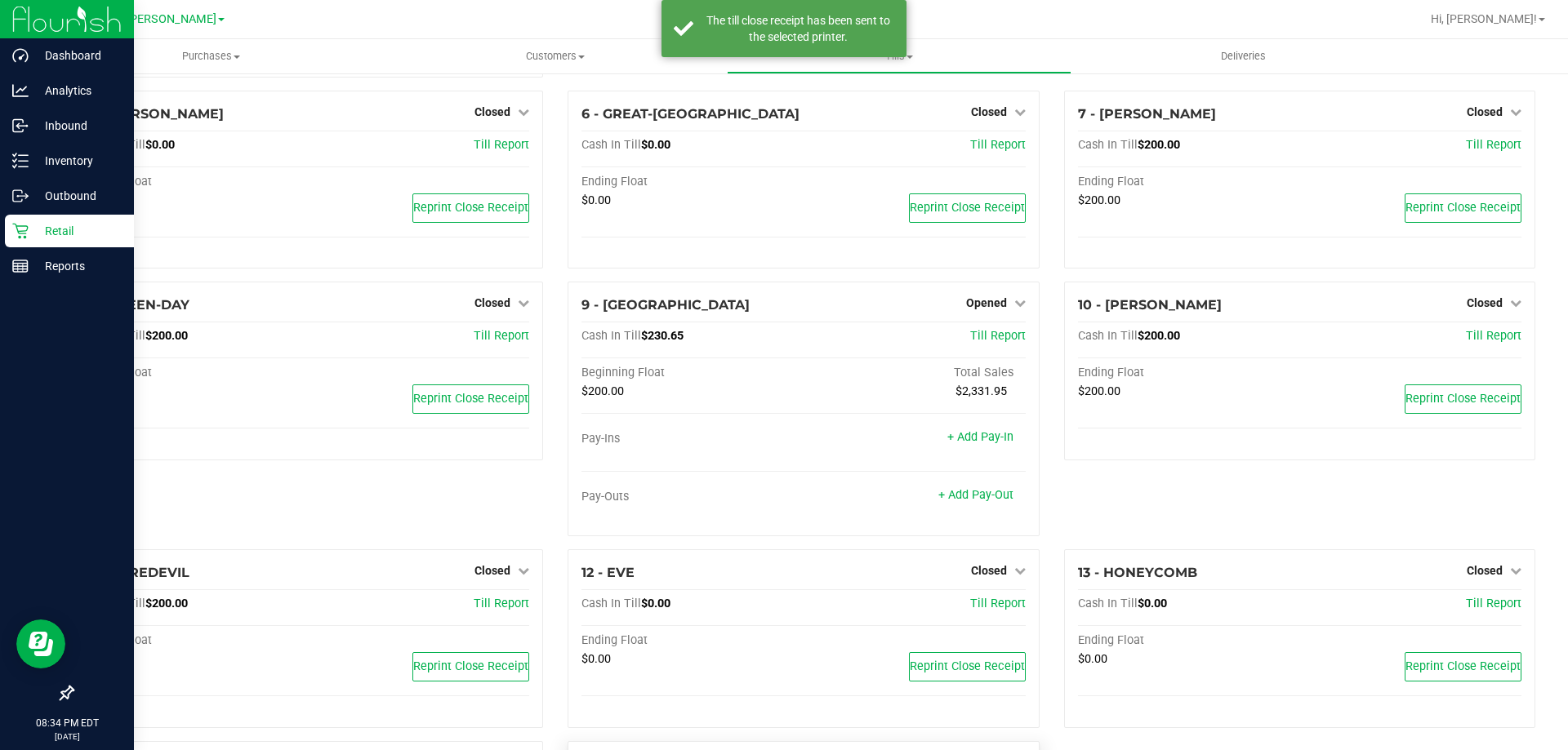
scroll to position [253, 0]
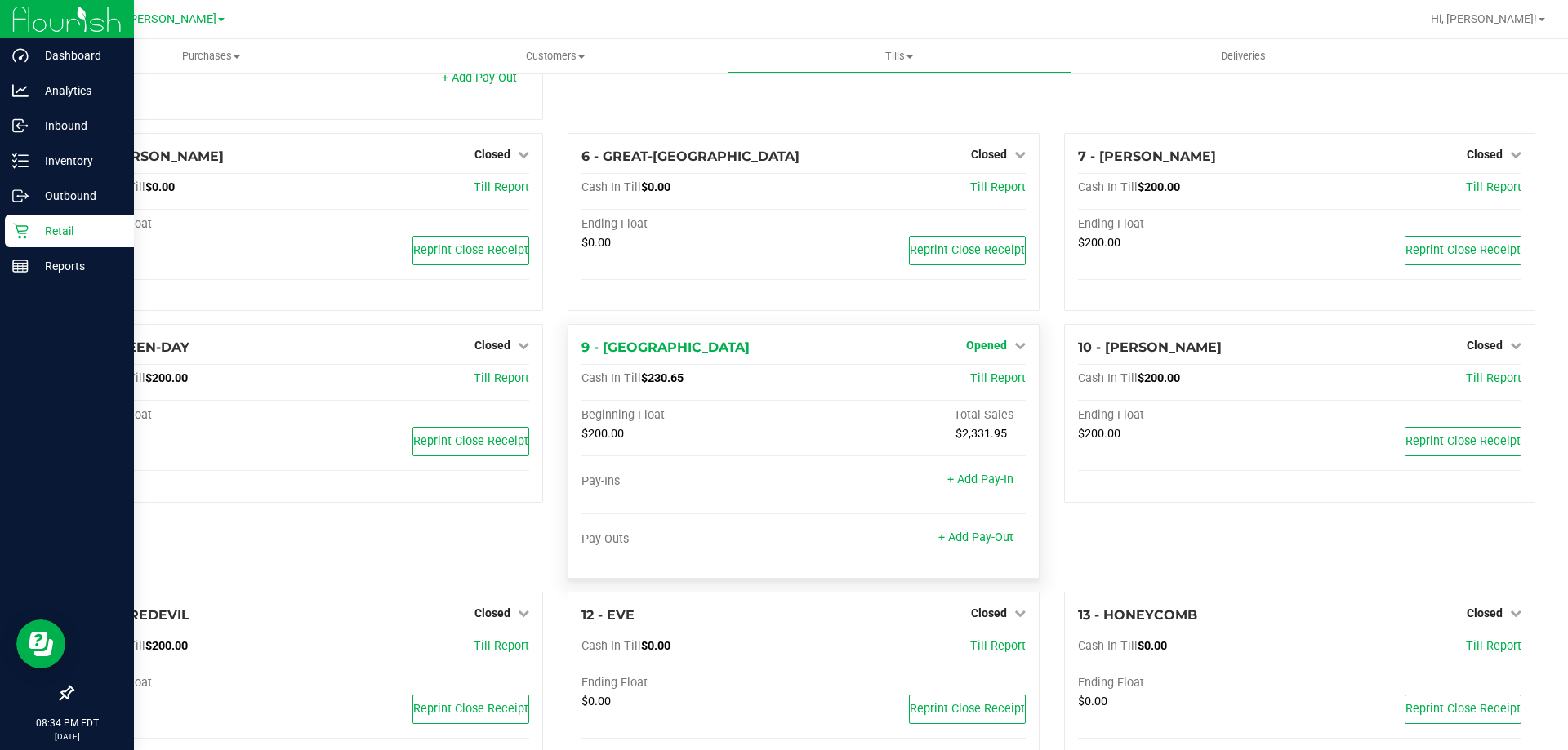
click at [980, 350] on span "Opened" at bounding box center [986, 345] width 41 height 13
click at [980, 386] on link "Close Till" at bounding box center [988, 380] width 44 height 13
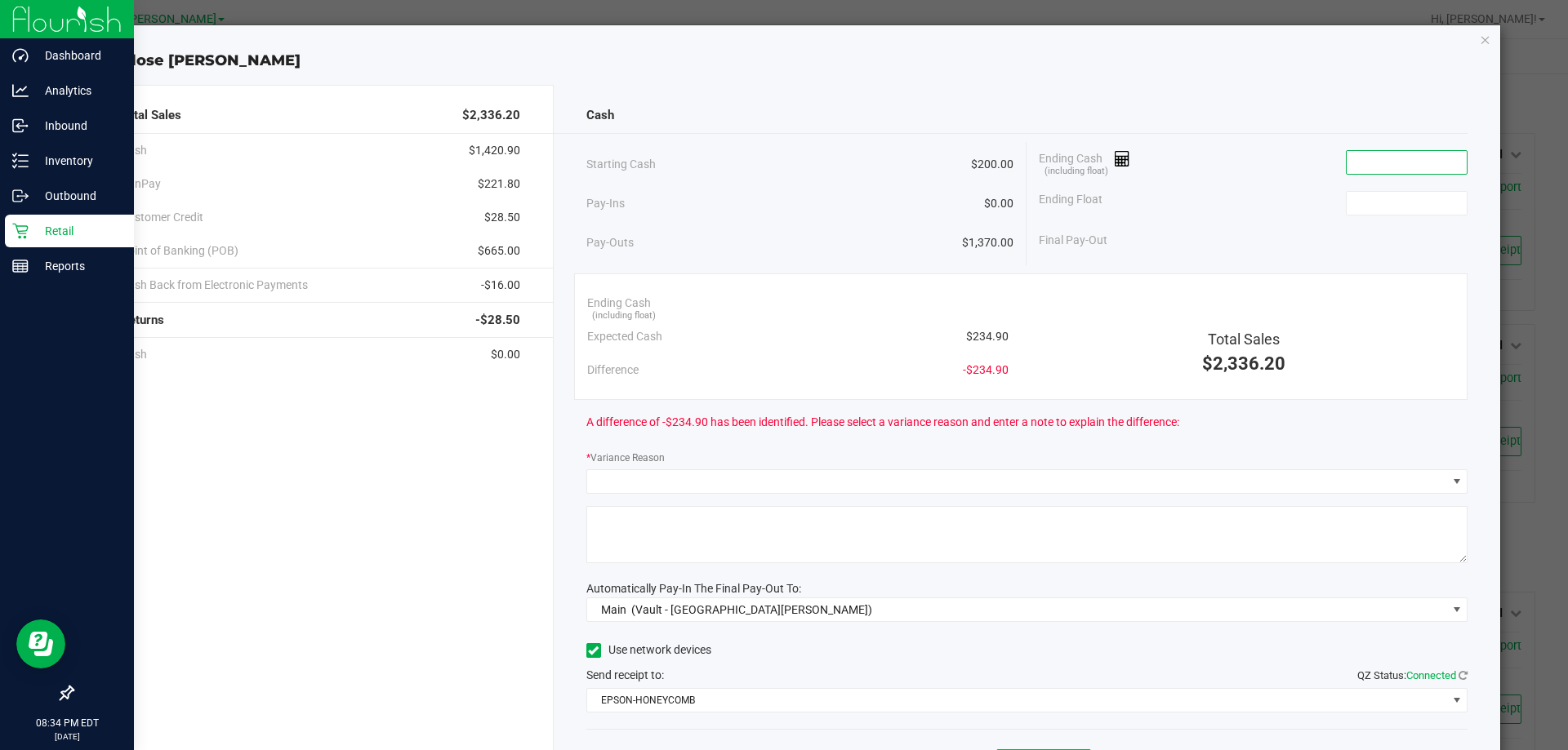
click at [1357, 158] on input at bounding box center [1407, 162] width 120 height 23
type input "$223.90"
click at [1397, 224] on div "Final Pay-Out" at bounding box center [1253, 240] width 429 height 33
click at [1409, 196] on input at bounding box center [1407, 203] width 120 height 23
type input "$200.00"
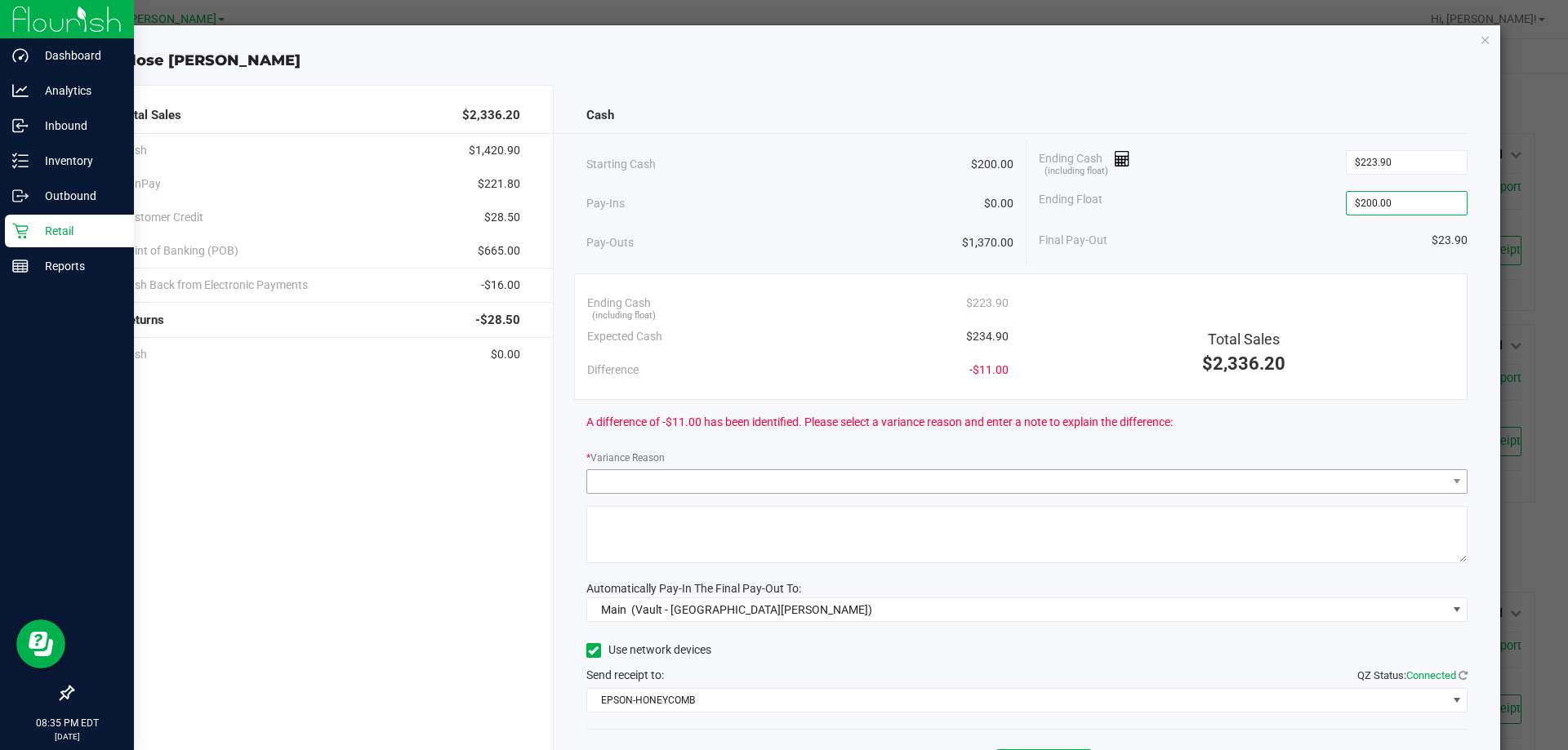
drag, startPoint x: 698, startPoint y: 499, endPoint x: 711, endPoint y: 483, distance: 20.6
click at [703, 491] on div "Cash Starting Cash $200.00 Pay-Ins $0.00 Pay-Outs $1,370.00 Ending Cash (includ…" at bounding box center [1027, 453] width 947 height 736
click at [711, 483] on span at bounding box center [1017, 481] width 860 height 23
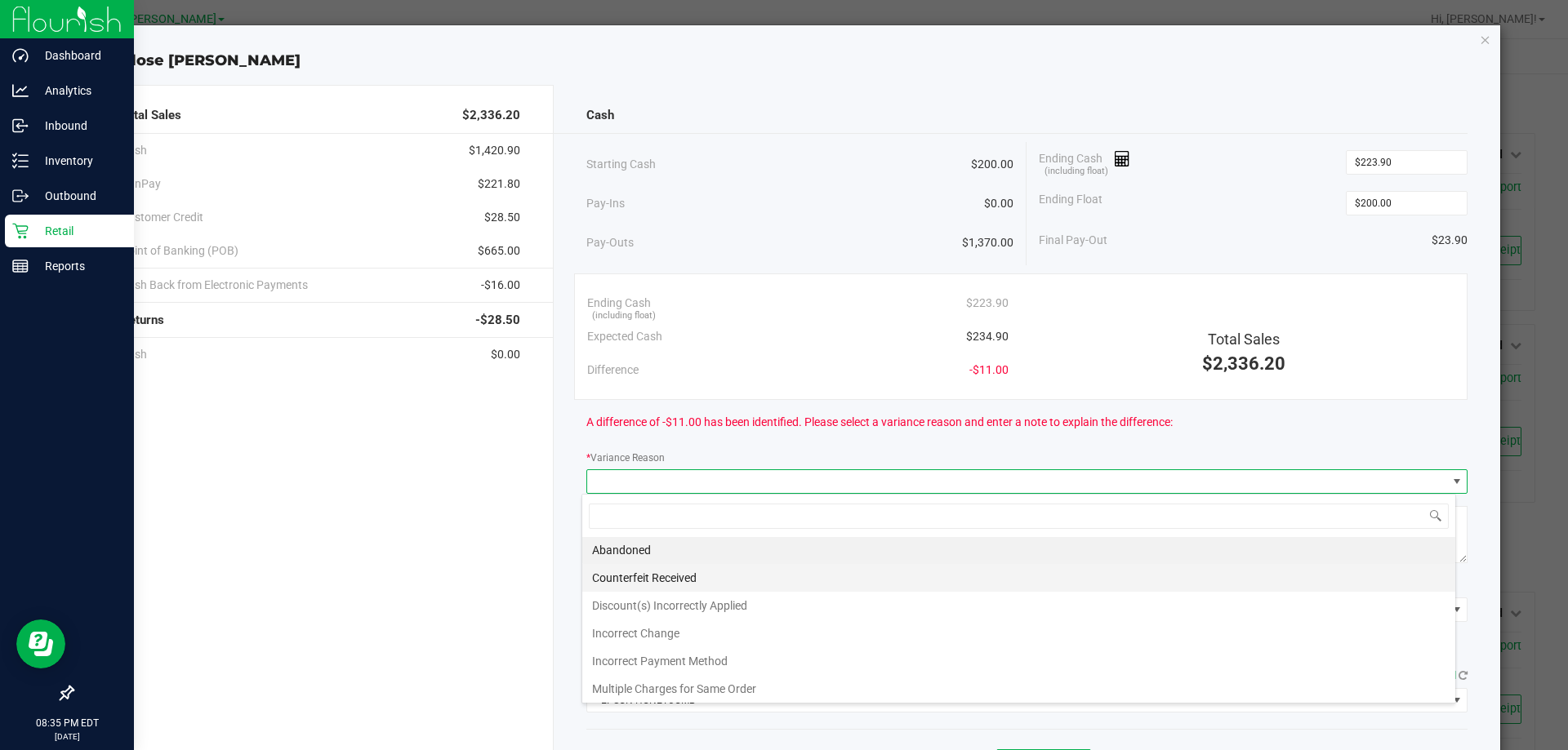
scroll to position [0, 0]
click at [674, 561] on li "Abandoned" at bounding box center [1019, 551] width 873 height 28
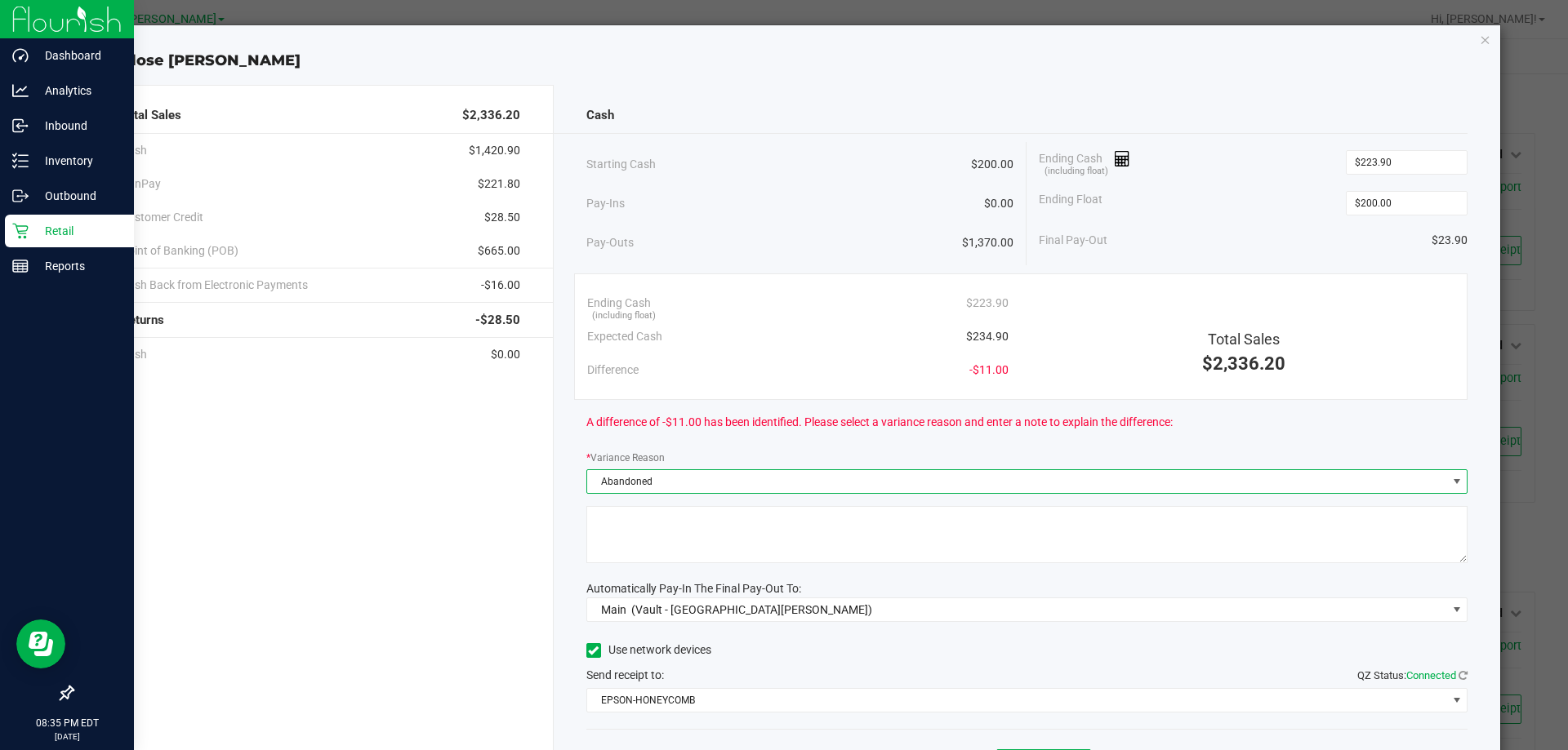
click at [682, 526] on textarea at bounding box center [1027, 535] width 882 height 58
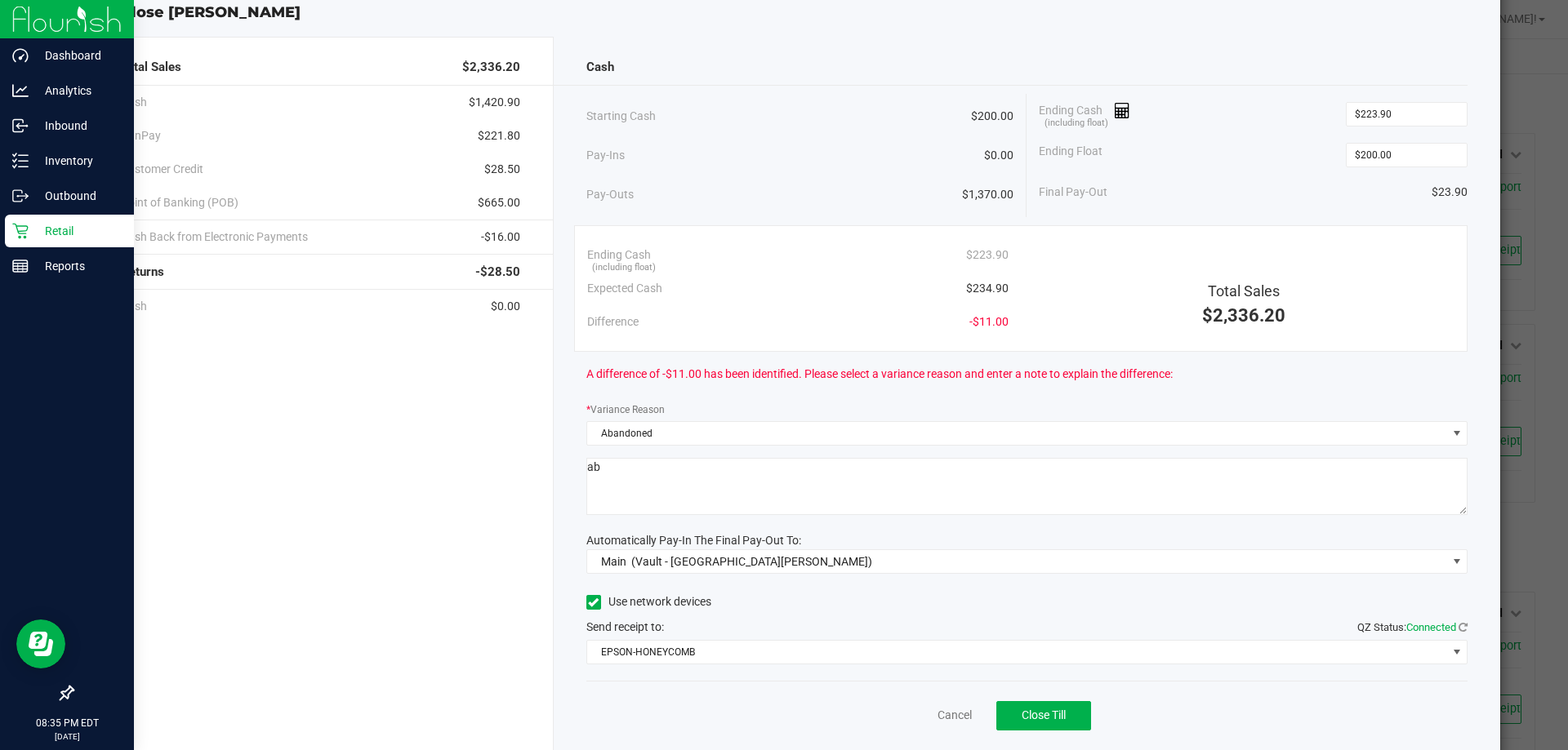
scroll to position [96, 0]
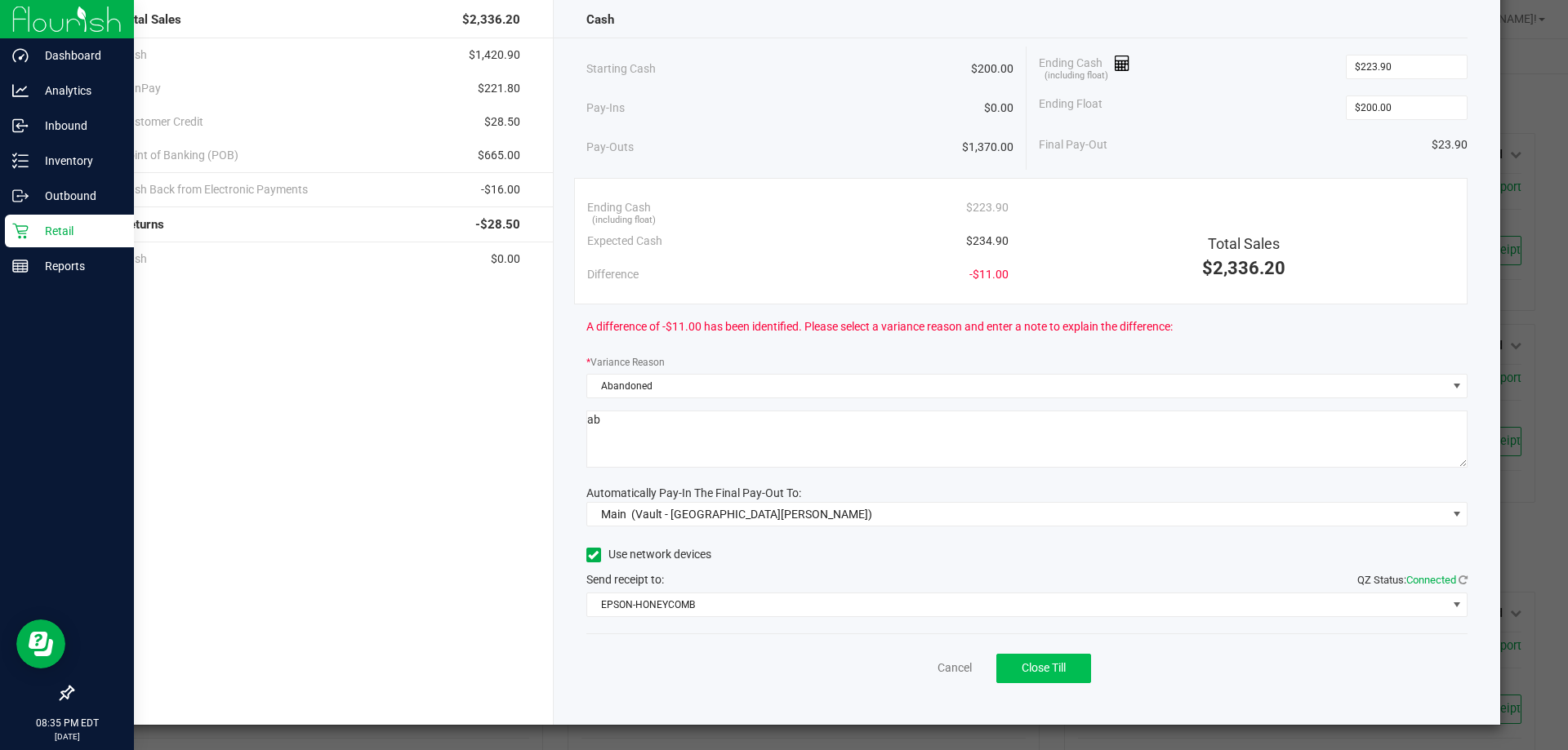
type textarea "ab"
click at [1021, 662] on span "Close Till" at bounding box center [1043, 668] width 44 height 13
